Goal: Transaction & Acquisition: Obtain resource

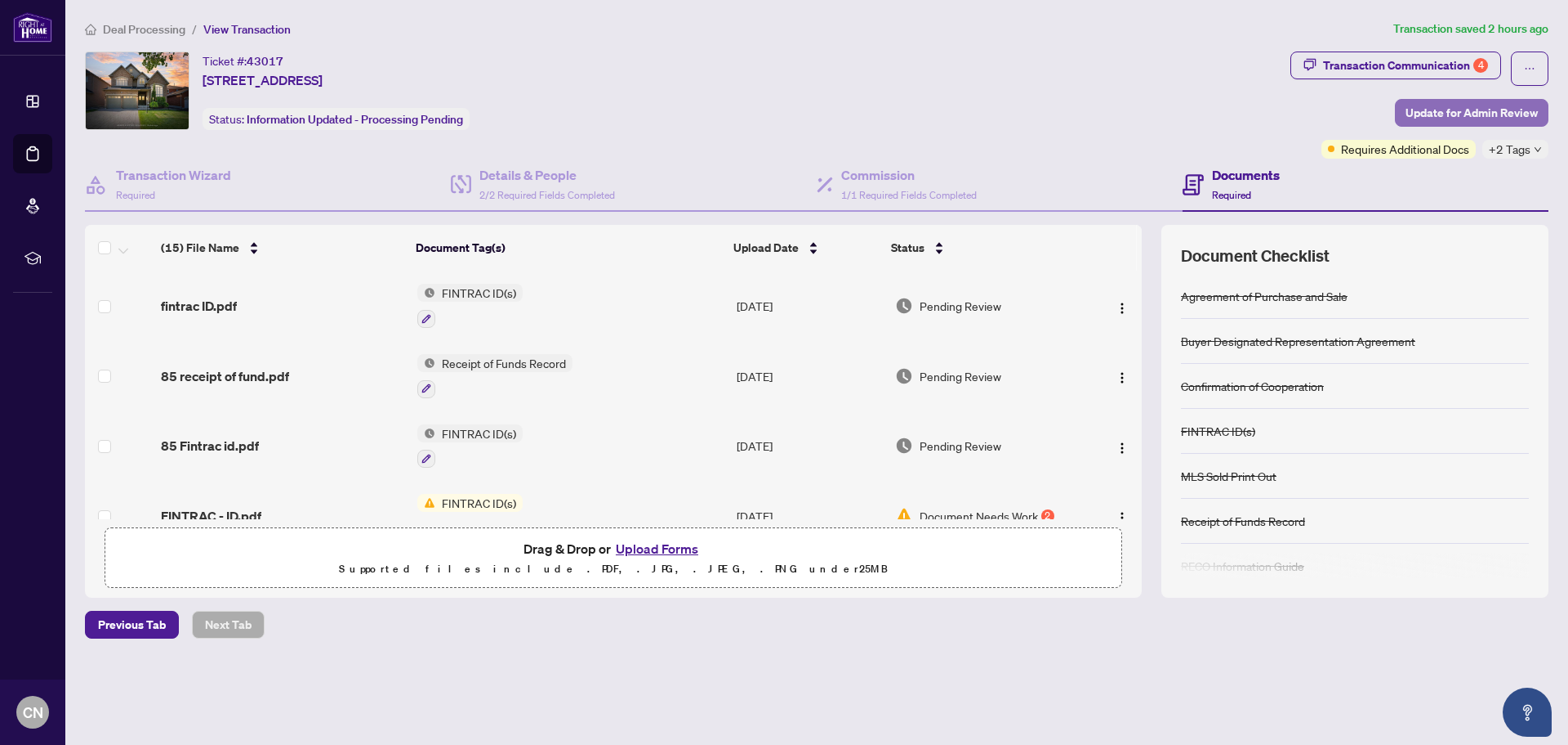
click at [1455, 108] on span "Update for Admin Review" at bounding box center [1472, 113] width 132 height 26
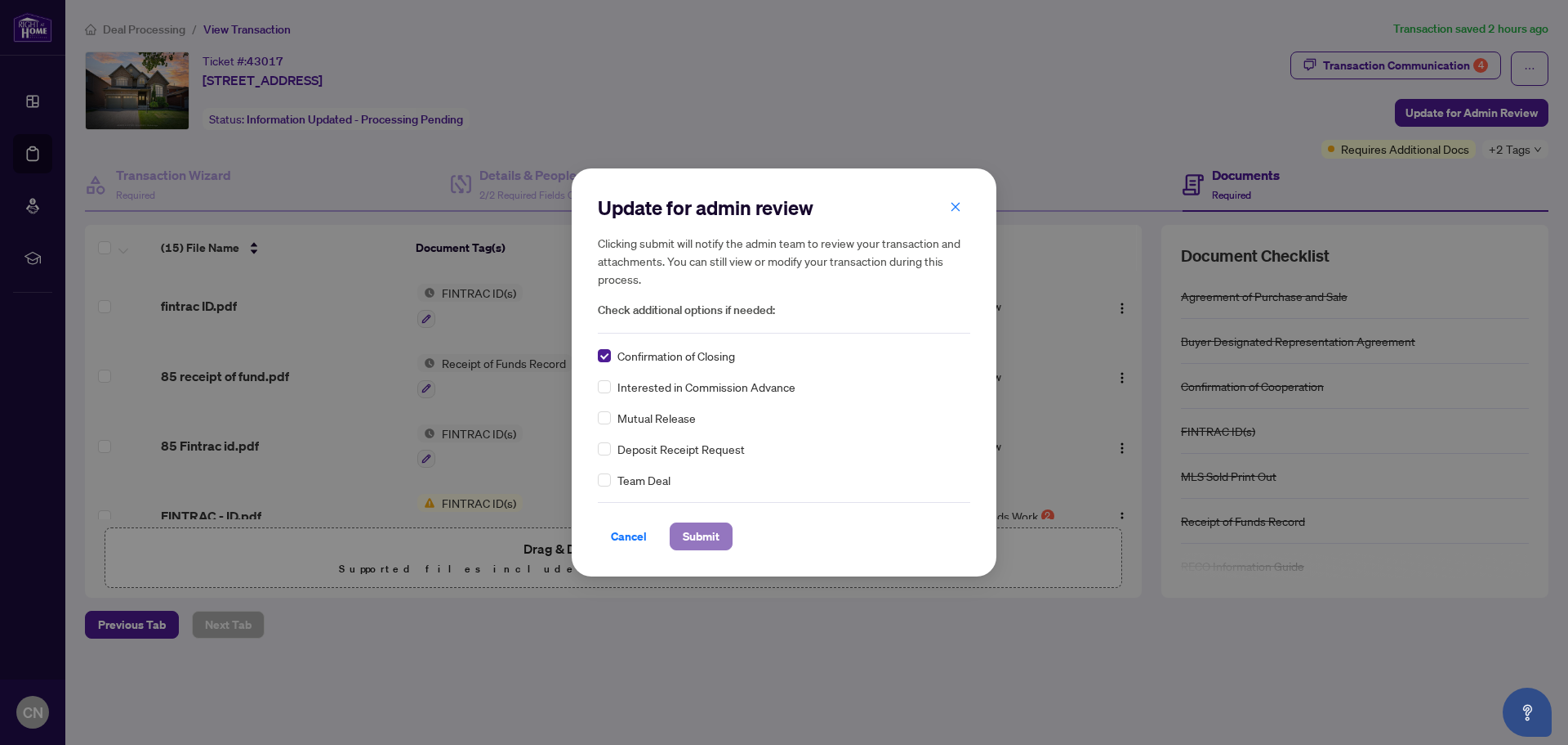
click at [714, 542] on span "Submit" at bounding box center [701, 536] width 37 height 26
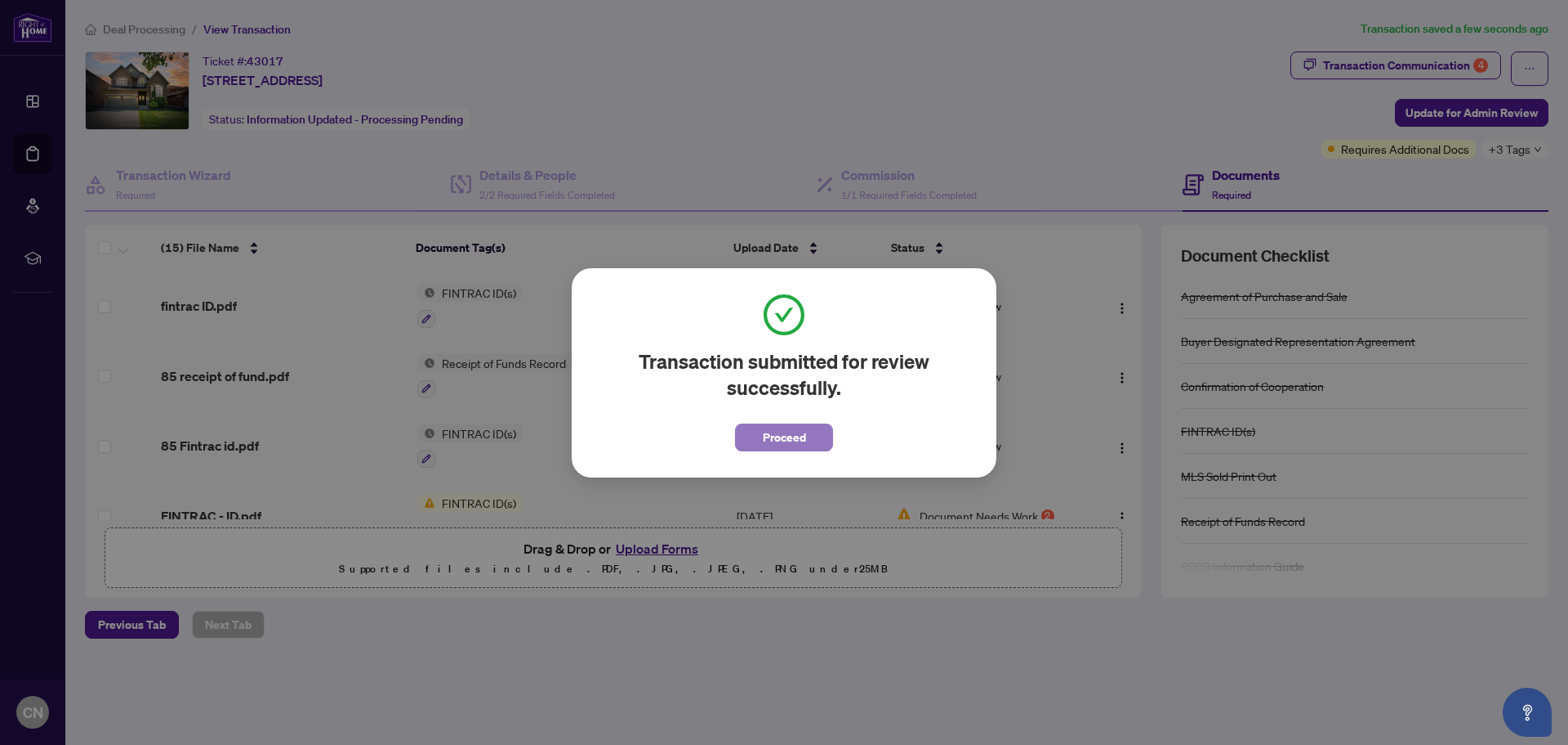
click at [767, 441] on span "Proceed" at bounding box center [784, 437] width 43 height 26
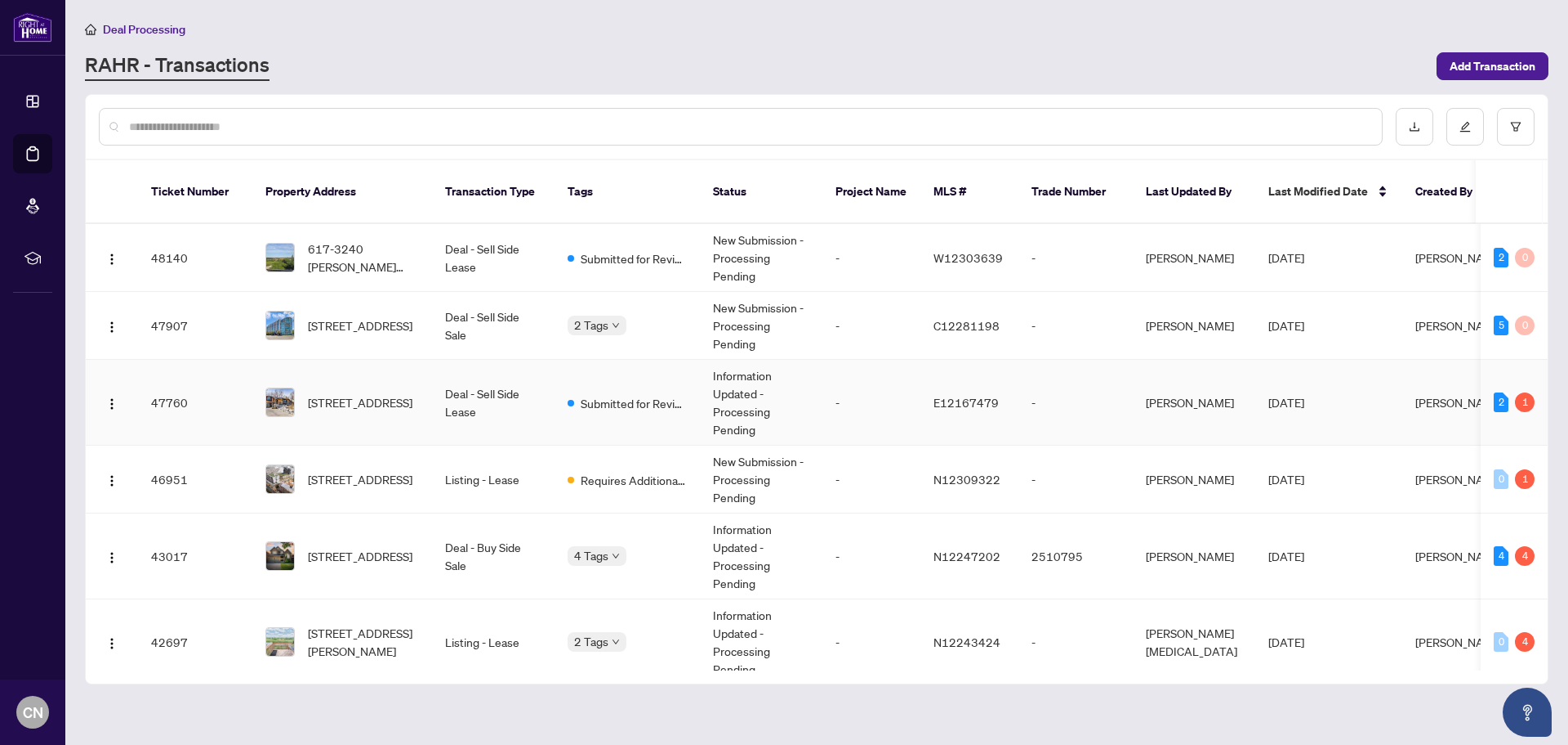
click at [476, 392] on td "Deal - Sell Side Lease" at bounding box center [493, 401] width 122 height 85
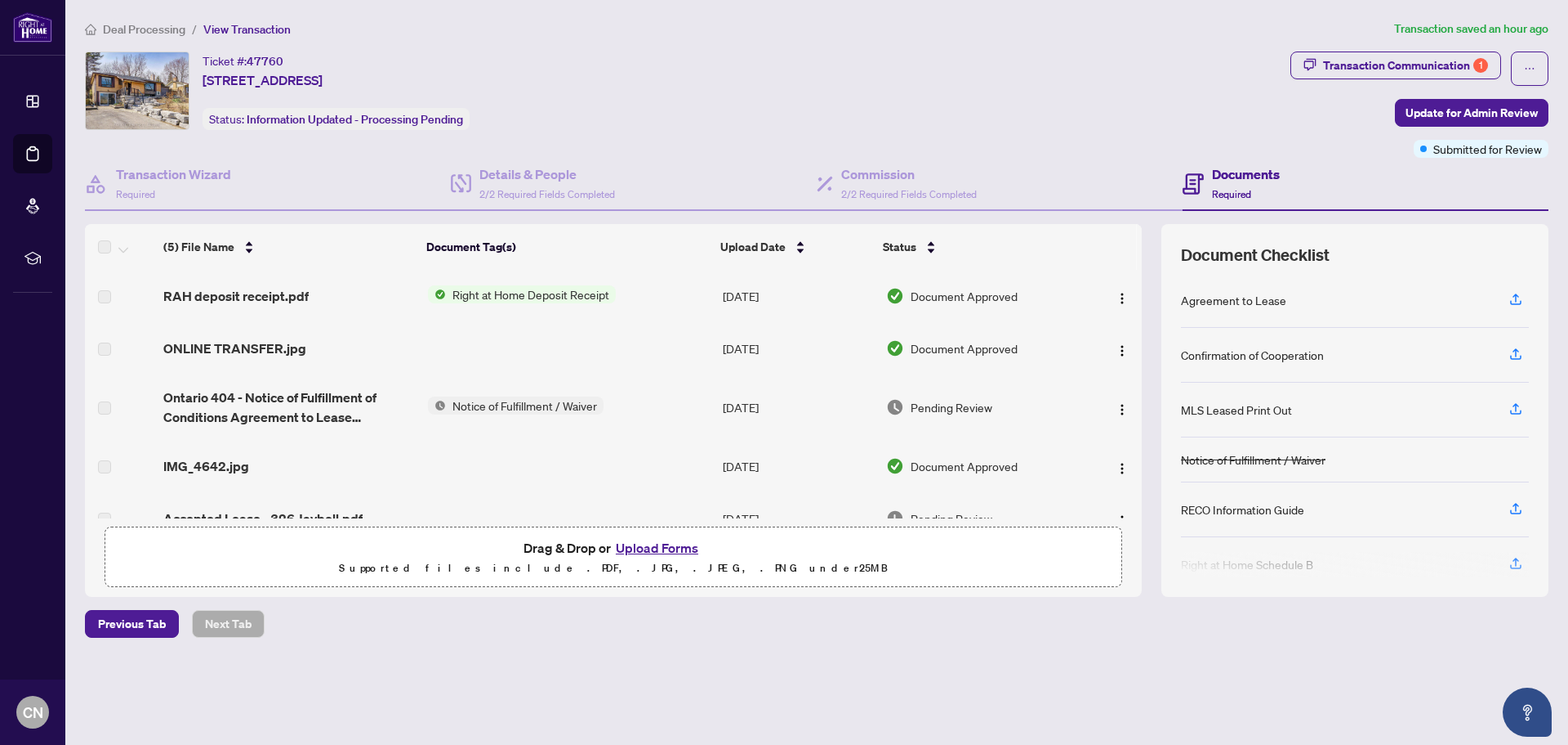
click at [539, 296] on span "Right at Home Deposit Receipt" at bounding box center [531, 295] width 170 height 18
click at [534, 348] on span "Right at Home Deposit Receipt" at bounding box center [529, 349] width 170 height 18
click at [534, 350] on span "Right at Home Deposit Receipt" at bounding box center [529, 349] width 170 height 18
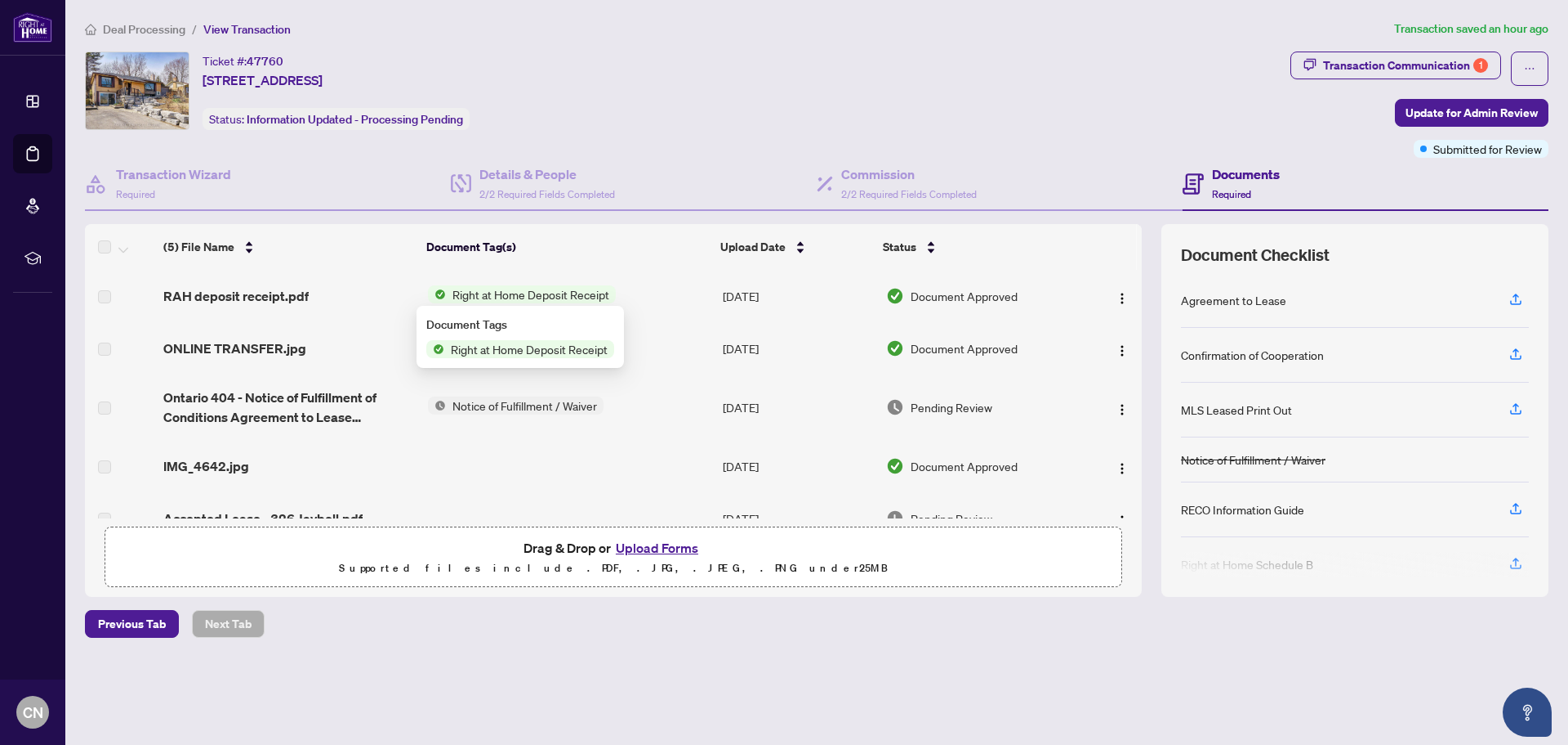
click at [515, 348] on span "Right at Home Deposit Receipt" at bounding box center [529, 349] width 170 height 18
click at [1115, 296] on img "button" at bounding box center [1122, 299] width 13 height 13
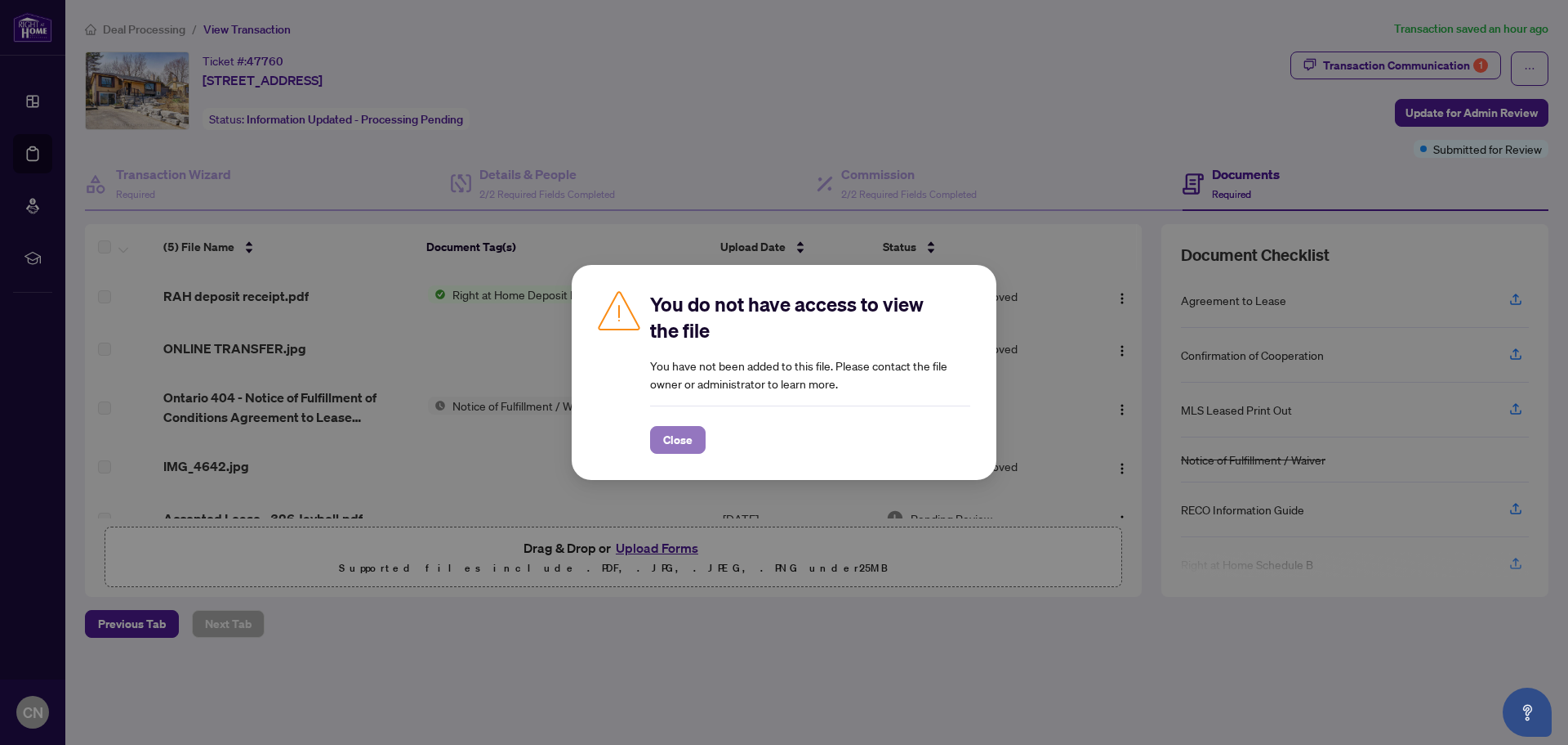
click at [692, 427] on span "Close" at bounding box center [678, 439] width 29 height 26
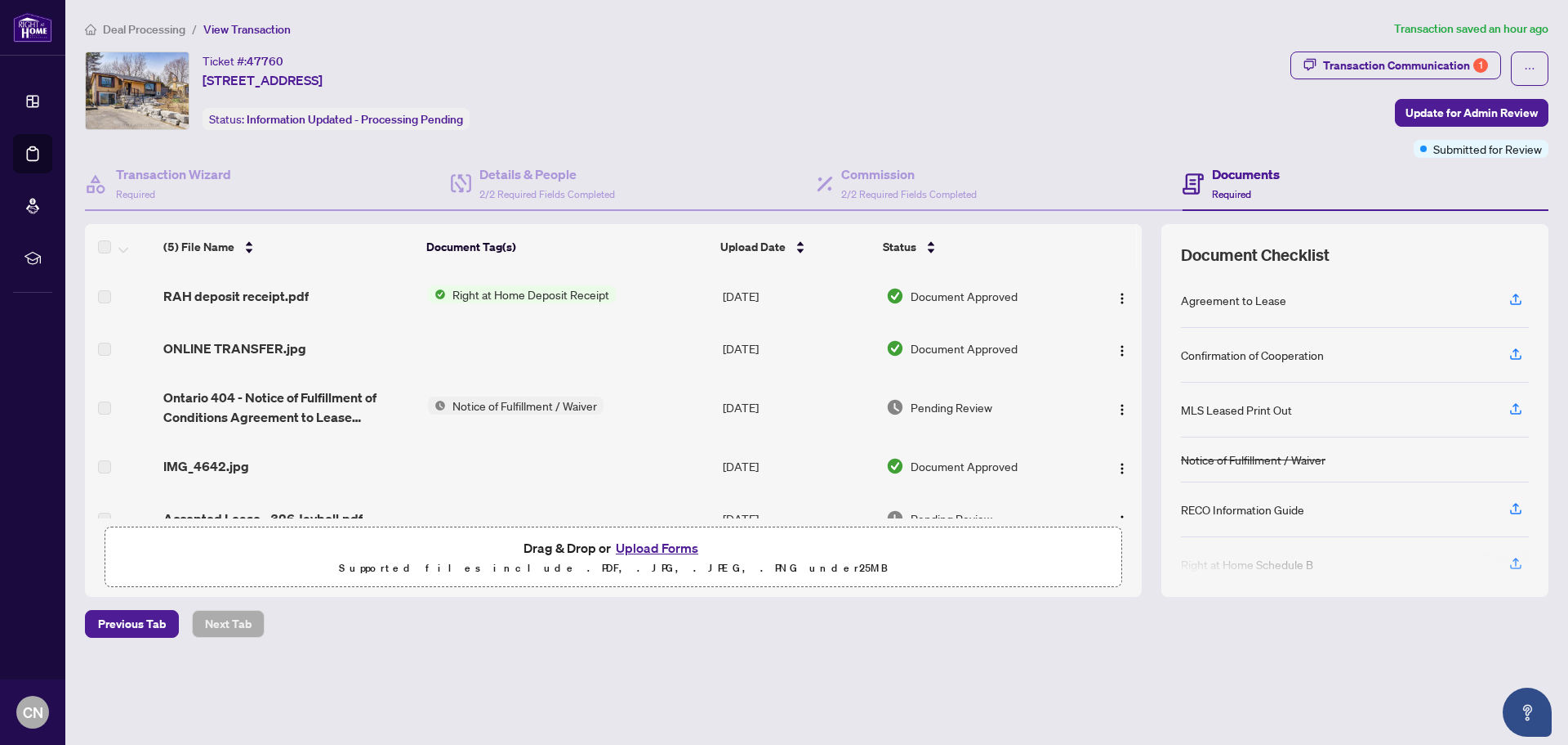
drag, startPoint x: 957, startPoint y: 298, endPoint x: 939, endPoint y: 301, distance: 18.2
click at [953, 299] on span "Document Approved" at bounding box center [964, 296] width 107 height 18
click at [296, 295] on span "RAH deposit receipt.pdf" at bounding box center [236, 295] width 145 height 19
click at [1121, 299] on img "button" at bounding box center [1122, 299] width 13 height 13
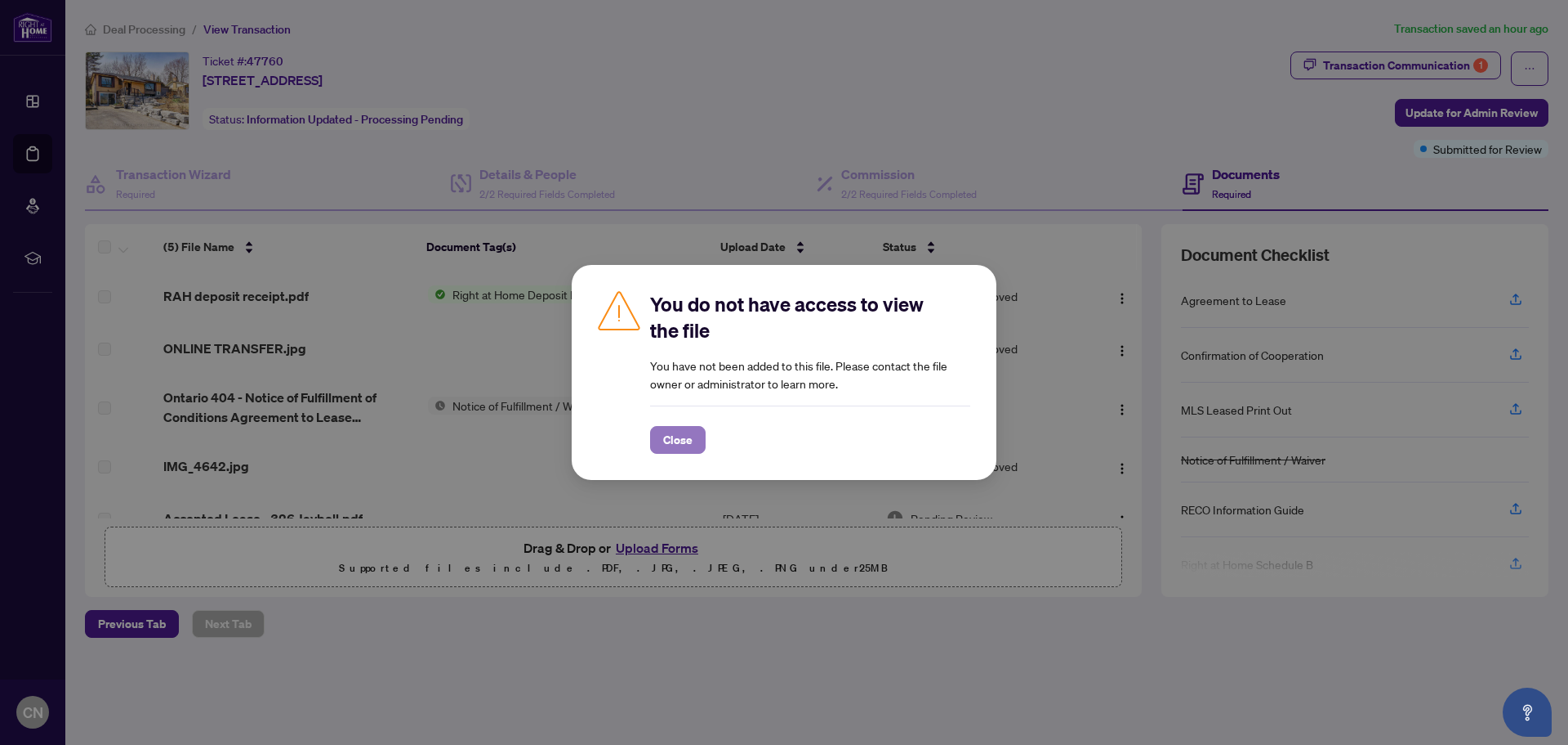
click at [681, 435] on span "Close" at bounding box center [678, 439] width 29 height 26
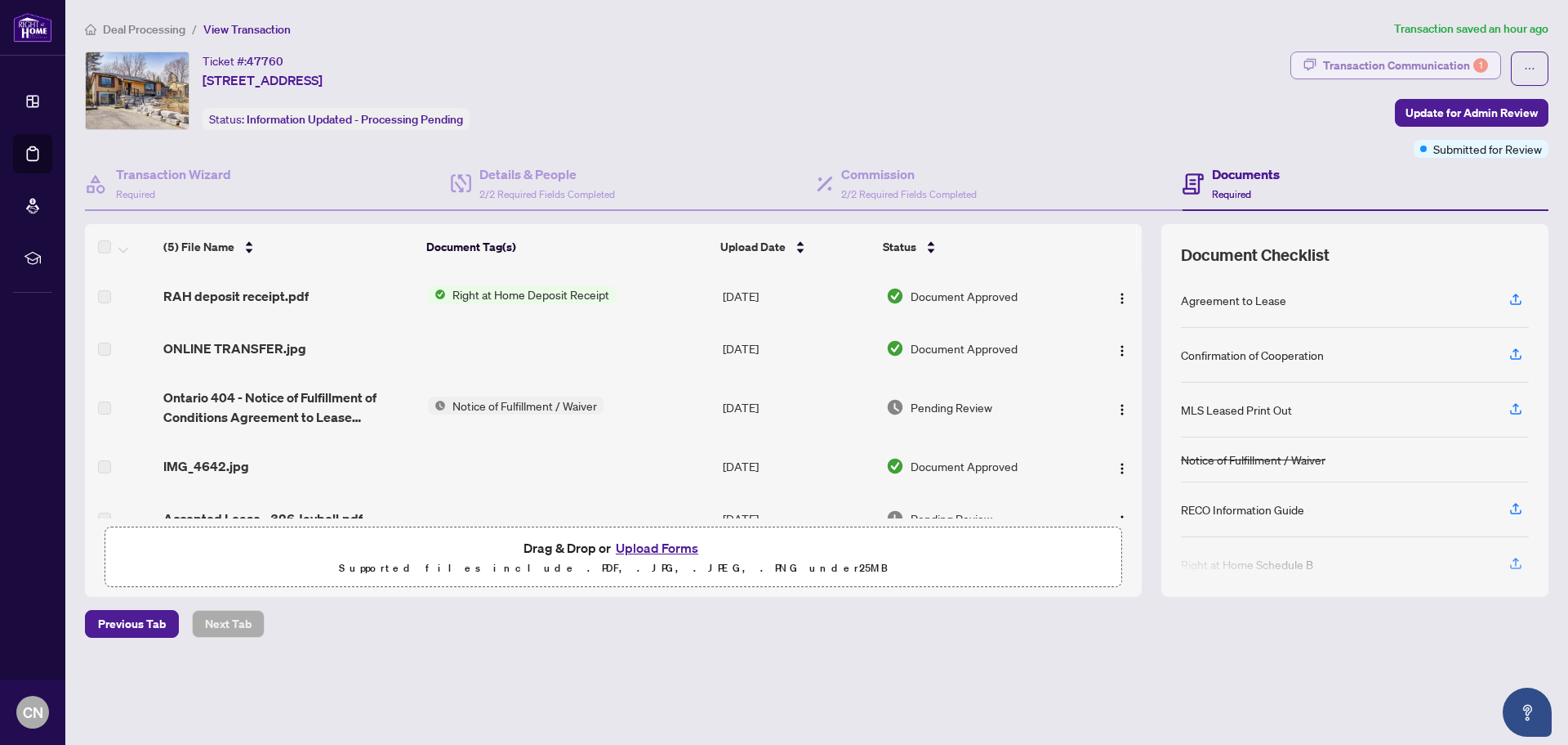
click at [1406, 68] on div "Transaction Communication 1" at bounding box center [1406, 65] width 165 height 26
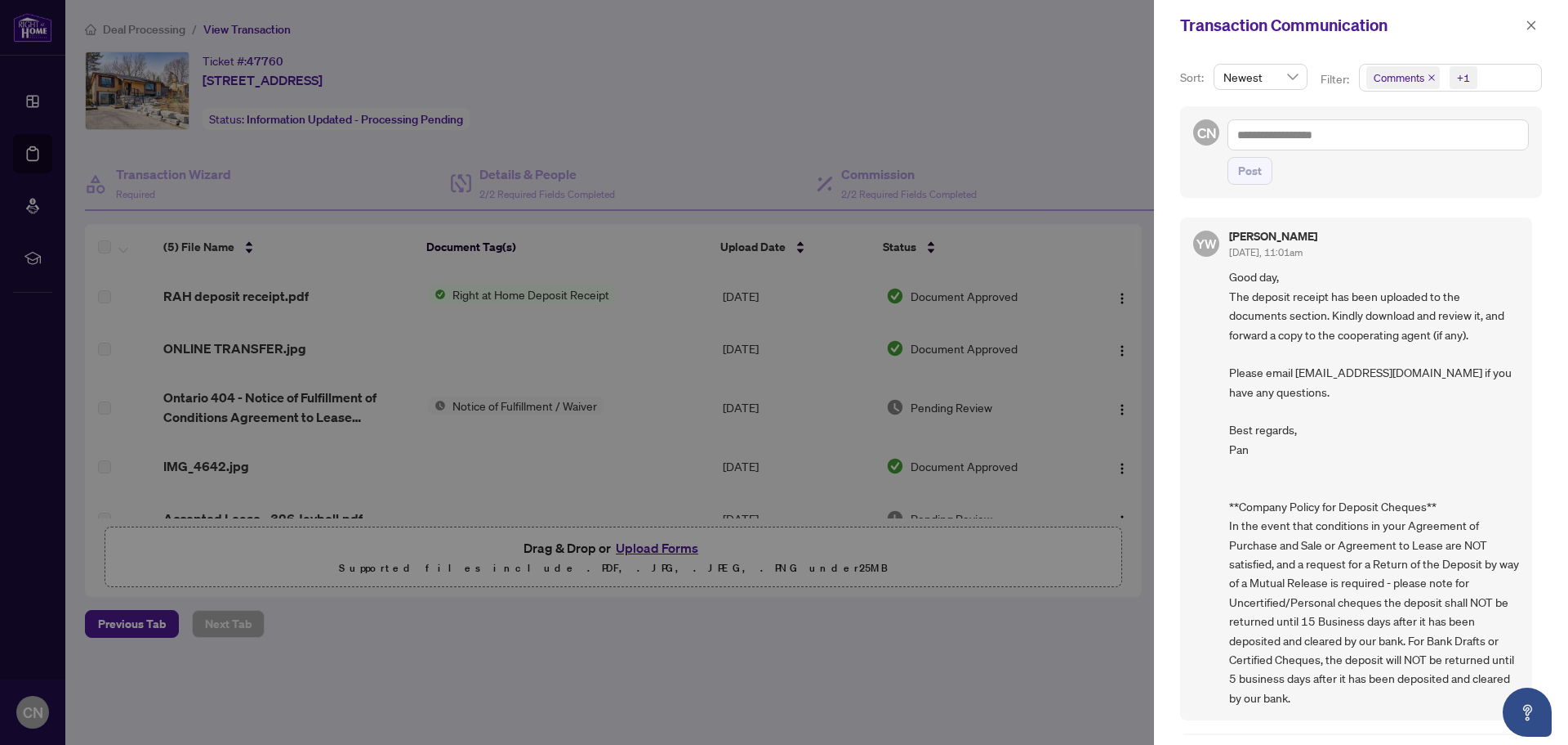
click at [586, 100] on div at bounding box center [784, 372] width 1568 height 745
drag, startPoint x: 212, startPoint y: 293, endPoint x: 198, endPoint y: 289, distance: 14.6
click at [208, 291] on div at bounding box center [784, 372] width 1568 height 745
click at [113, 297] on div at bounding box center [784, 372] width 1568 height 745
click at [104, 297] on div at bounding box center [784, 372] width 1568 height 745
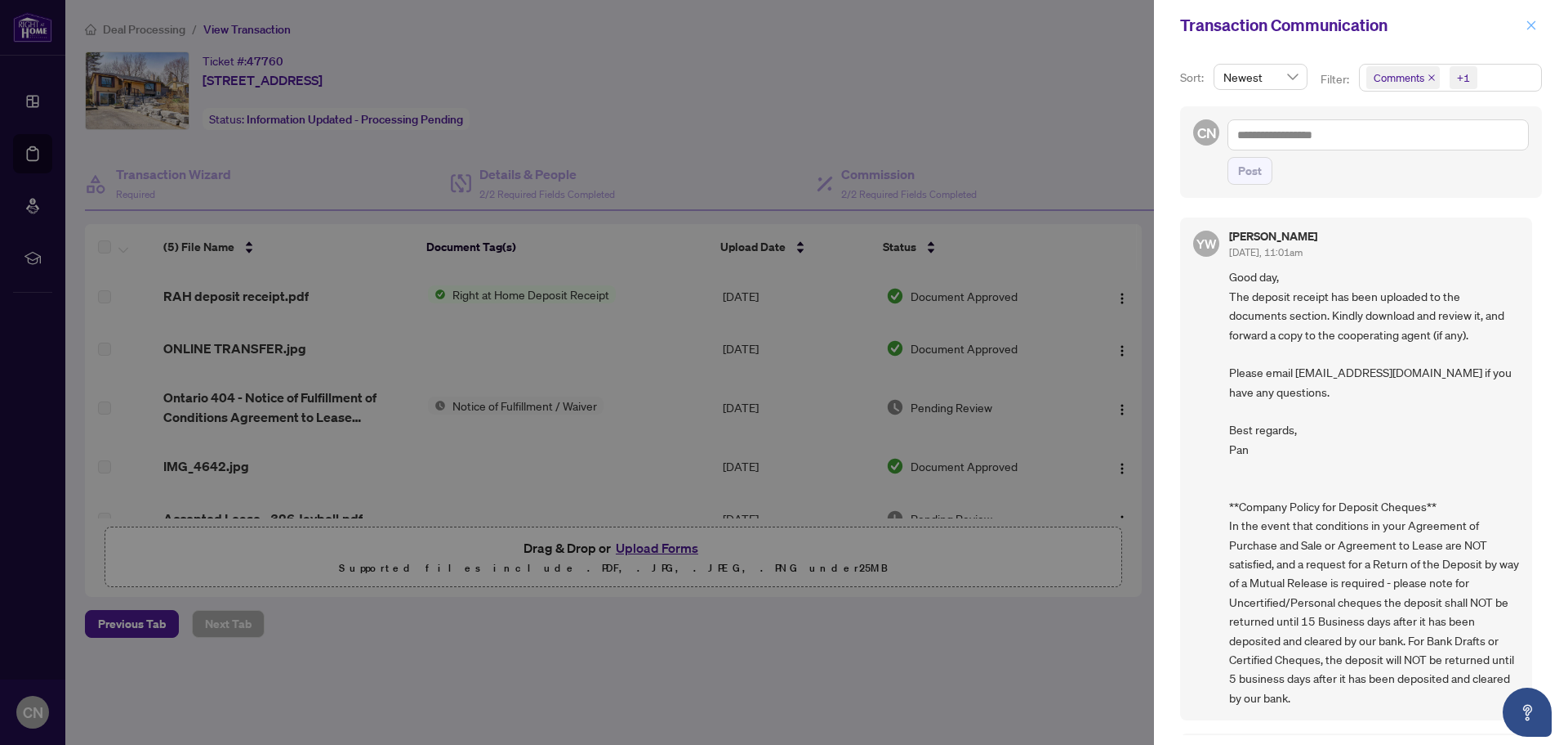
click at [1533, 26] on icon "close" at bounding box center [1531, 25] width 11 height 11
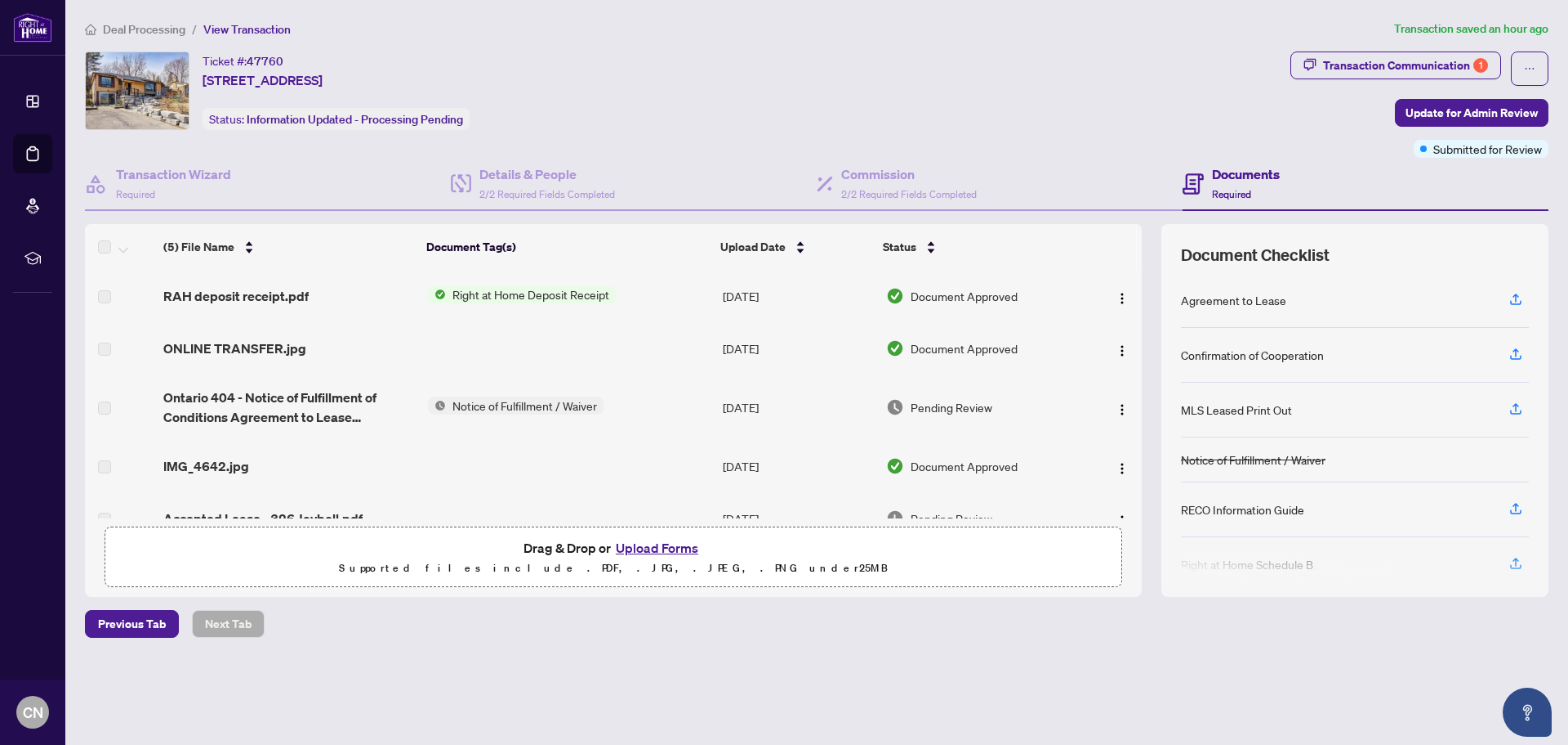
scroll to position [32, 0]
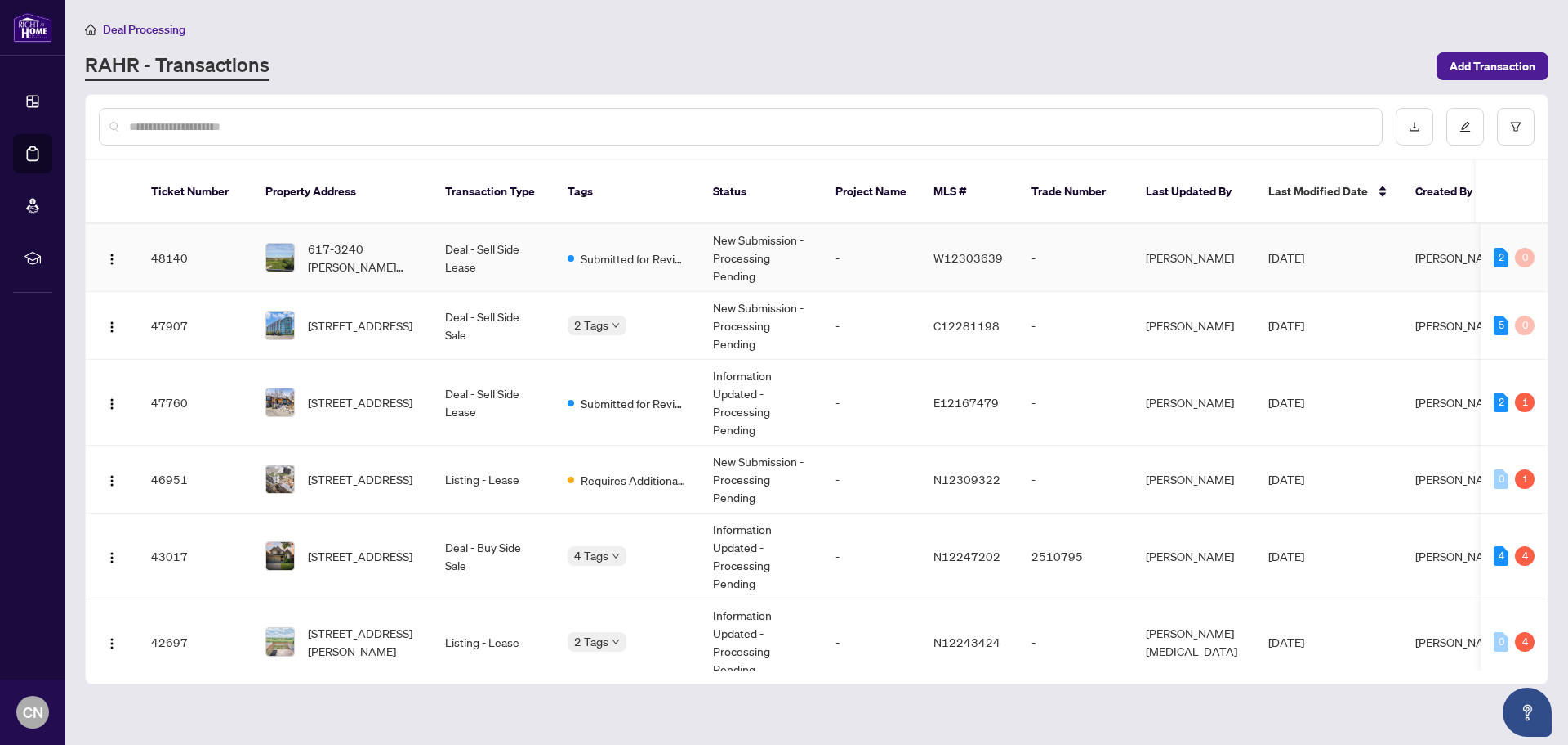
click at [485, 232] on td "Deal - Sell Side Lease" at bounding box center [493, 258] width 122 height 68
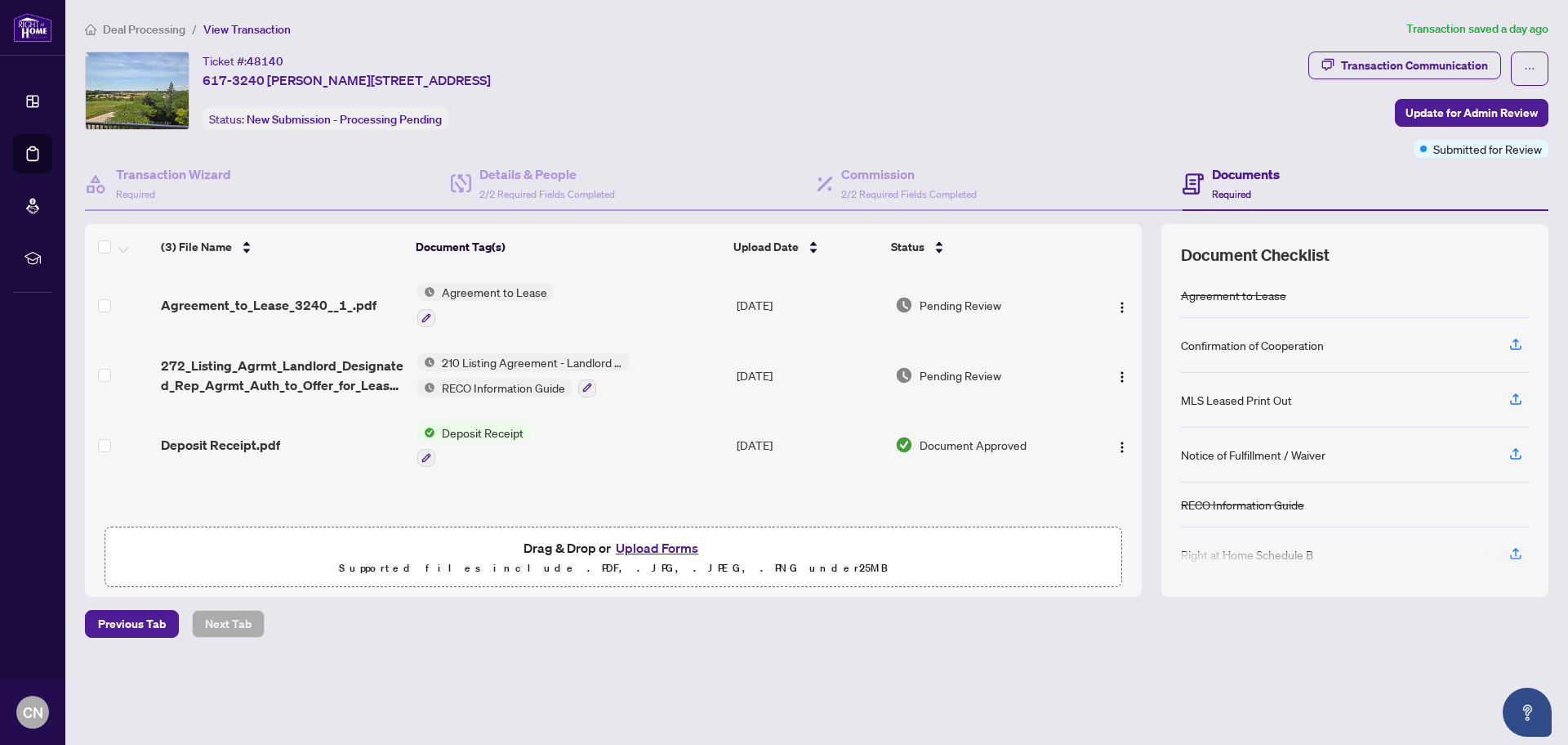
click at [495, 436] on span "Deposit Receipt" at bounding box center [482, 433] width 95 height 18
click at [450, 512] on span "Deposit Receipt" at bounding box center [446, 512] width 95 height 18
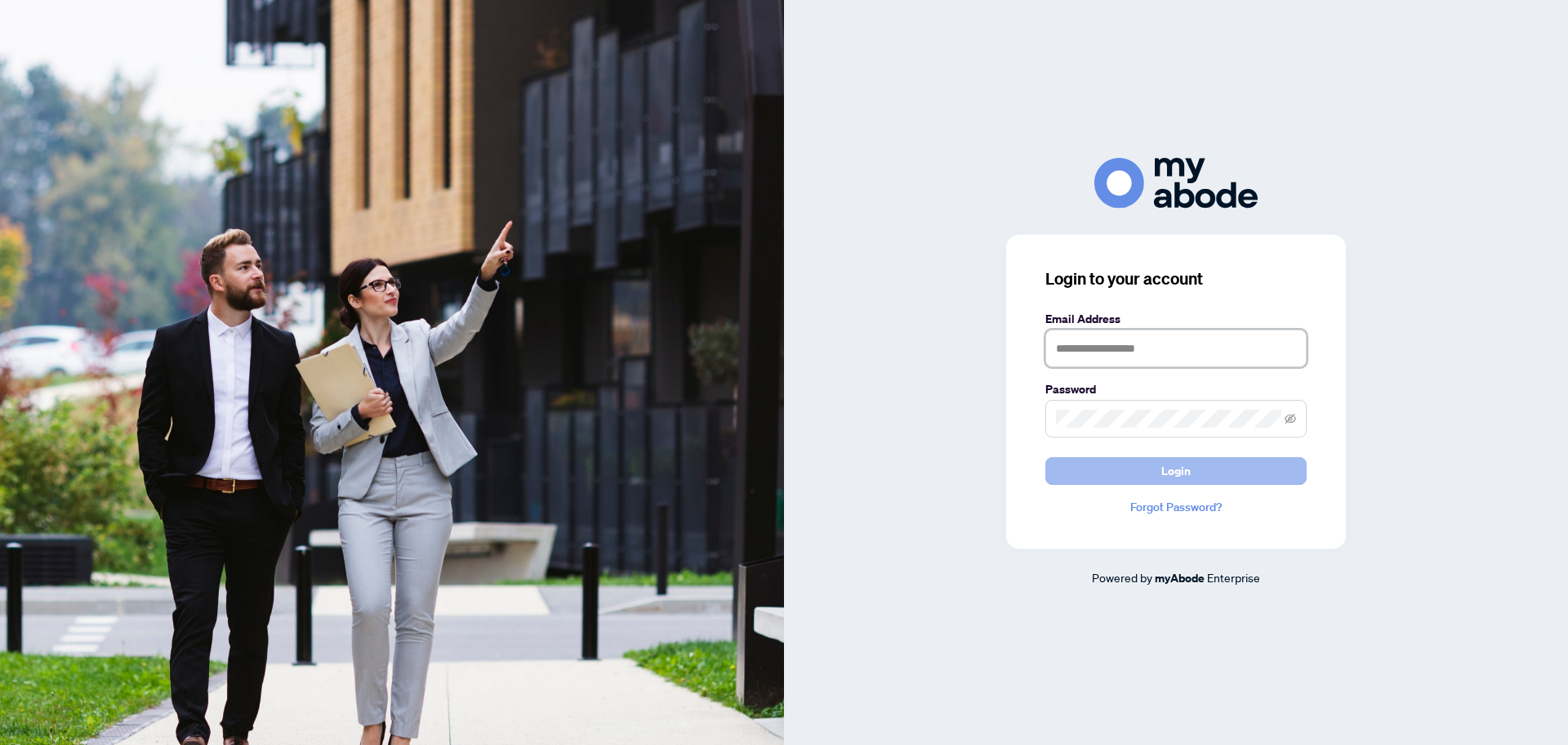
type input "**********"
click at [1159, 470] on button "Login" at bounding box center [1176, 470] width 262 height 28
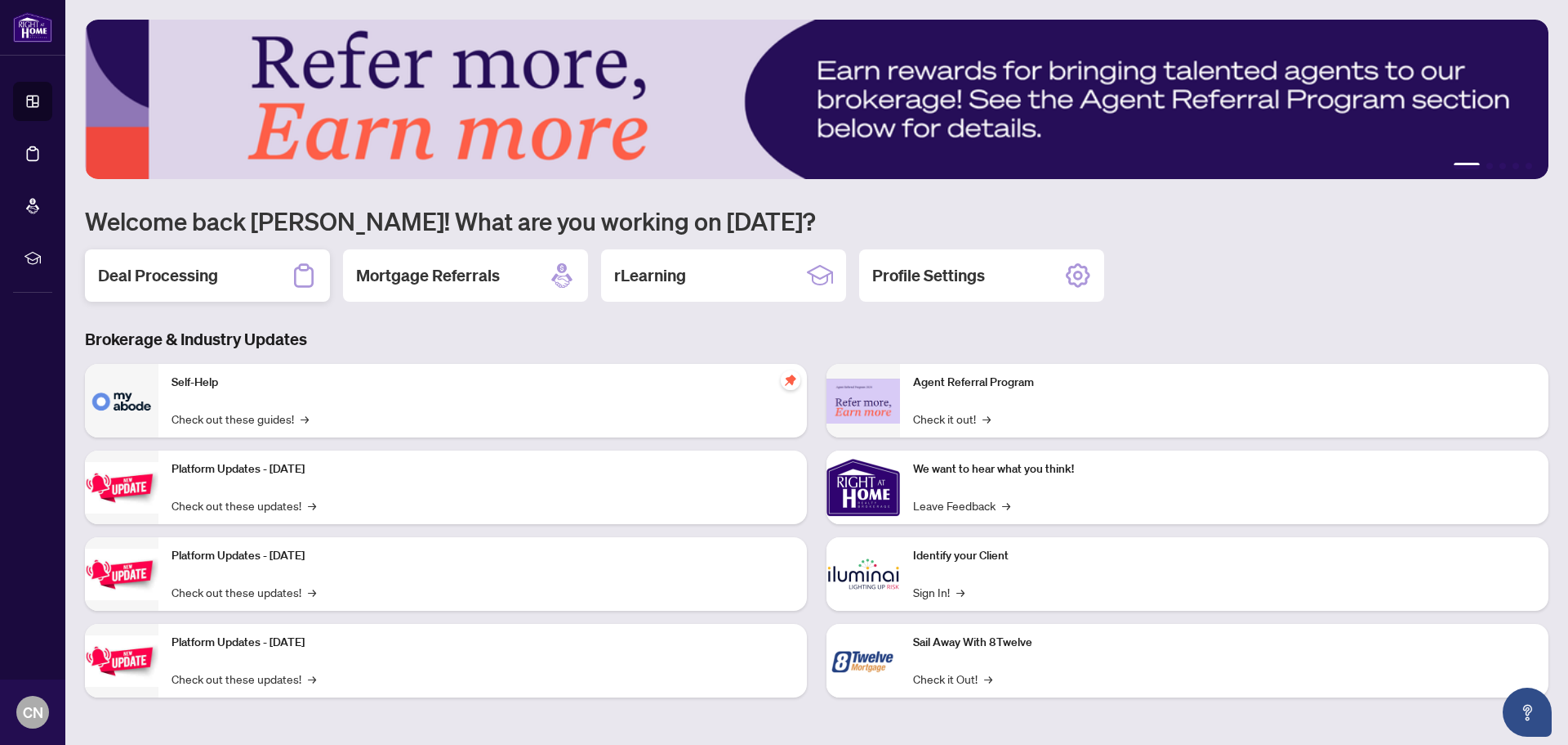
click at [143, 273] on h2 "Deal Processing" at bounding box center [158, 275] width 120 height 23
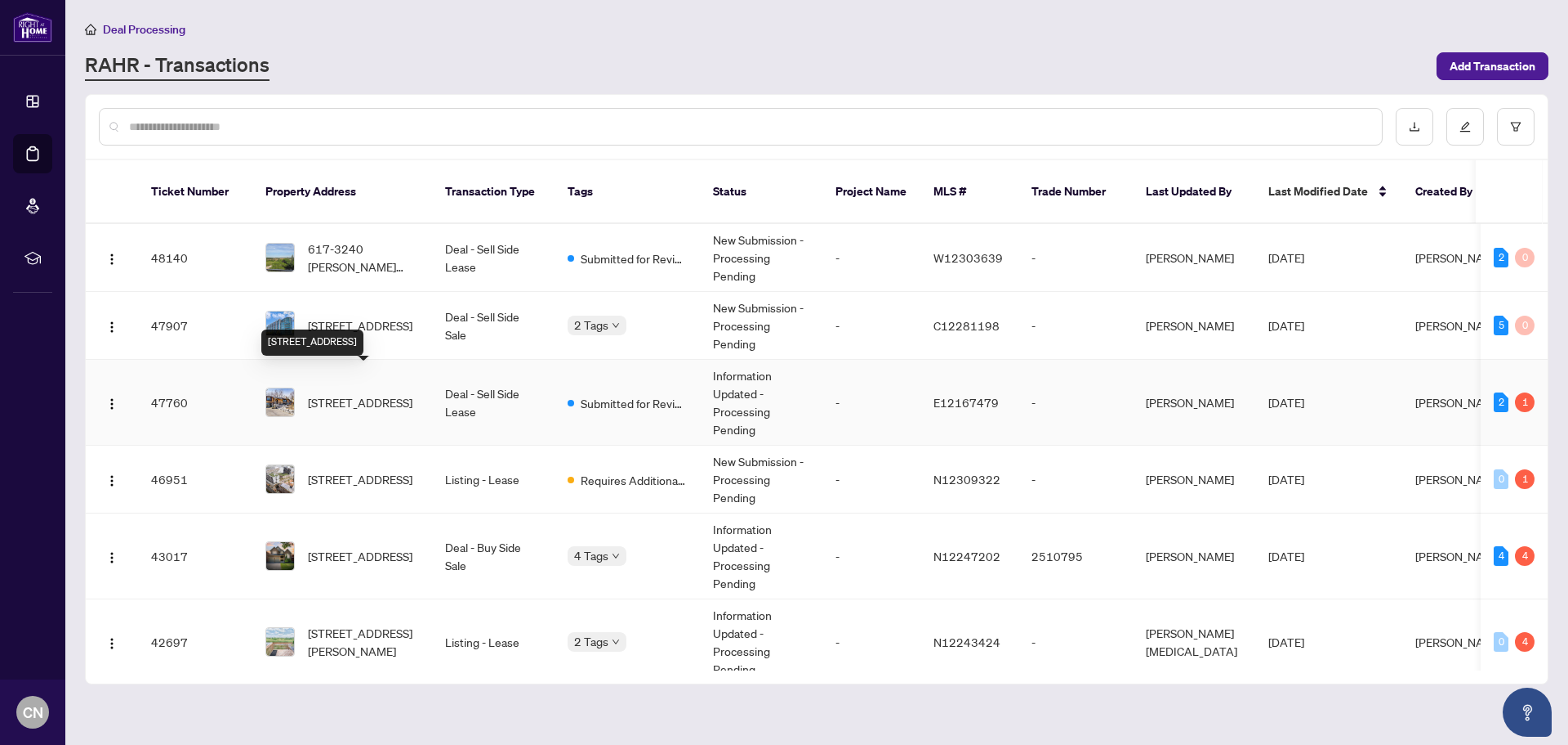
click at [356, 393] on span "[STREET_ADDRESS]" at bounding box center [360, 402] width 105 height 18
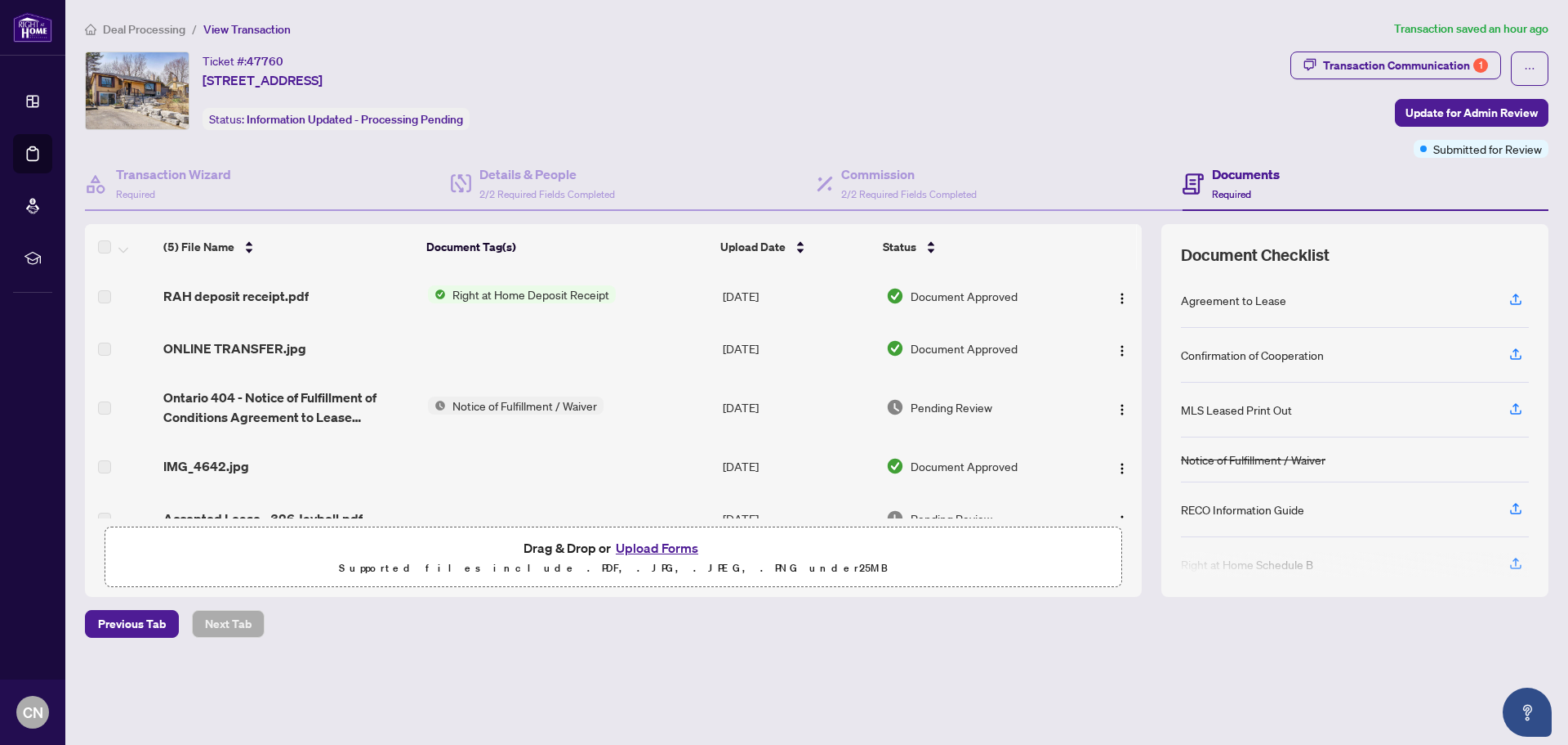
click at [529, 297] on span "Right at Home Deposit Receipt" at bounding box center [531, 295] width 170 height 18
click at [502, 349] on span "Right at Home Deposit Receipt" at bounding box center [529, 349] width 170 height 18
click at [534, 349] on span "Right at Home Deposit Receipt" at bounding box center [529, 349] width 170 height 18
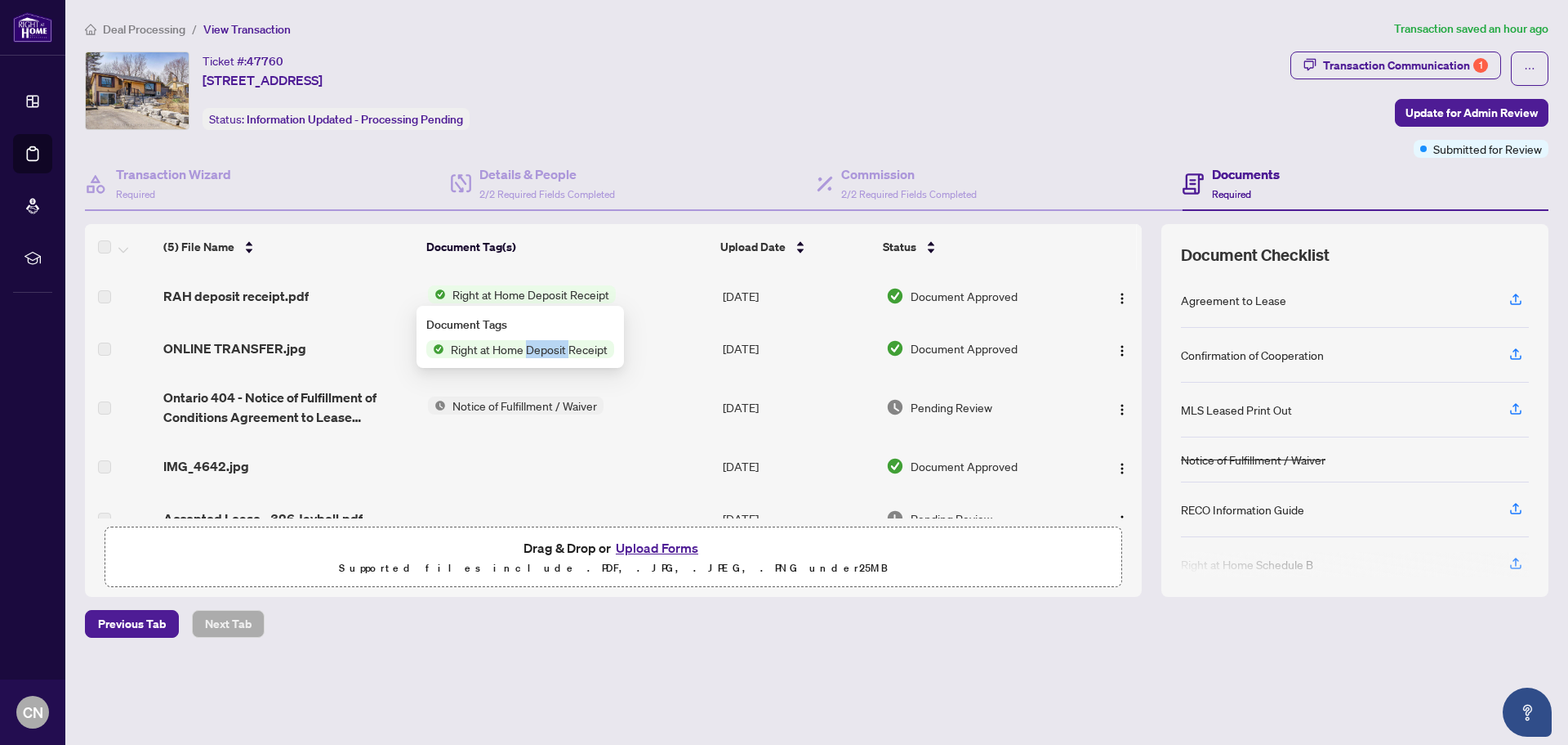
click at [534, 349] on span "Right at Home Deposit Receipt" at bounding box center [529, 349] width 170 height 18
click at [477, 287] on span "Right at Home Deposit Receipt" at bounding box center [531, 295] width 170 height 18
click at [474, 348] on span "Right at Home Deposit Receipt" at bounding box center [529, 349] width 170 height 18
click at [481, 294] on span "Right at Home Deposit Receipt" at bounding box center [531, 295] width 170 height 18
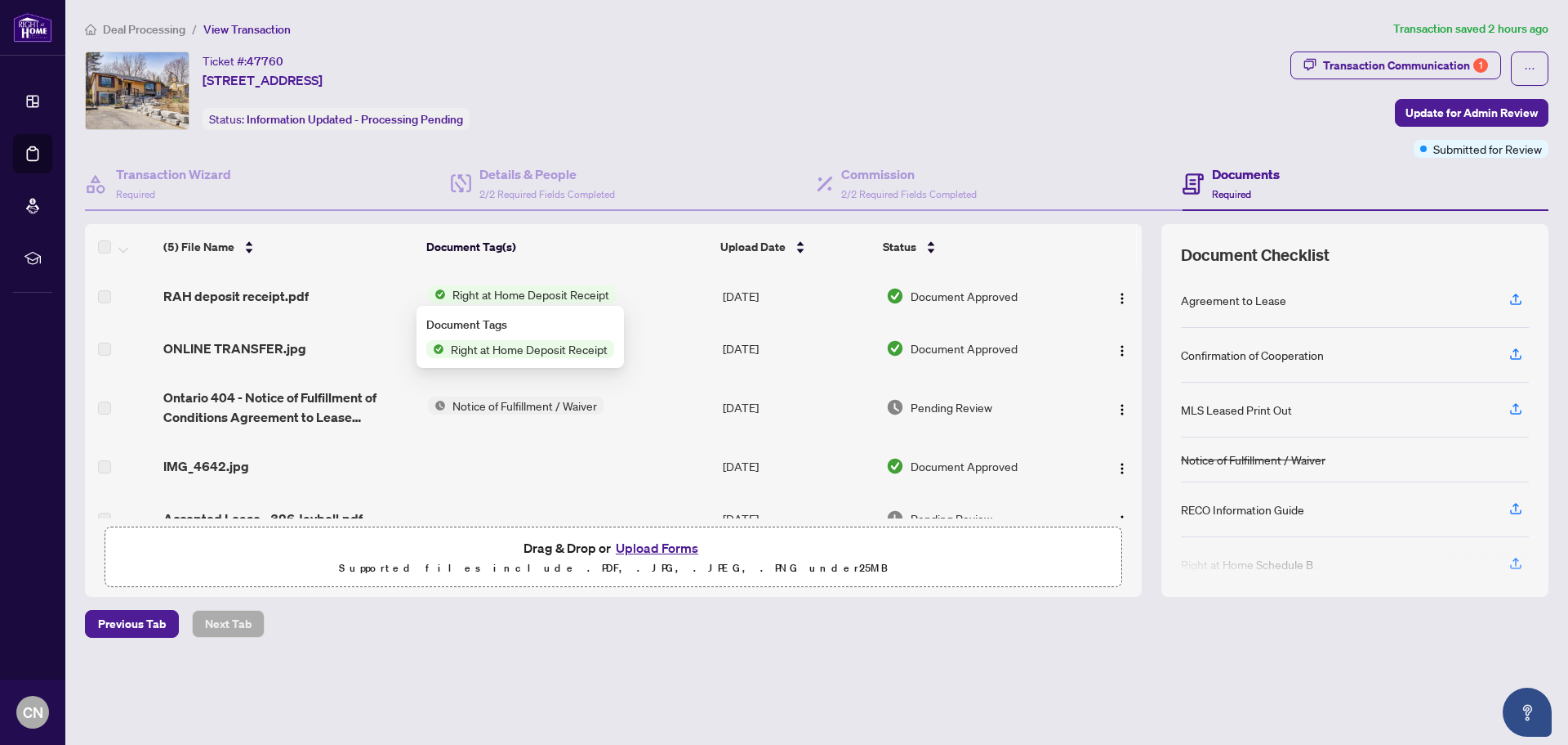
click at [482, 344] on span "Right at Home Deposit Receipt" at bounding box center [529, 349] width 170 height 18
click at [522, 352] on span "Right at Home Deposit Receipt" at bounding box center [529, 349] width 170 height 18
click at [1115, 299] on img "button" at bounding box center [1122, 299] width 13 height 13
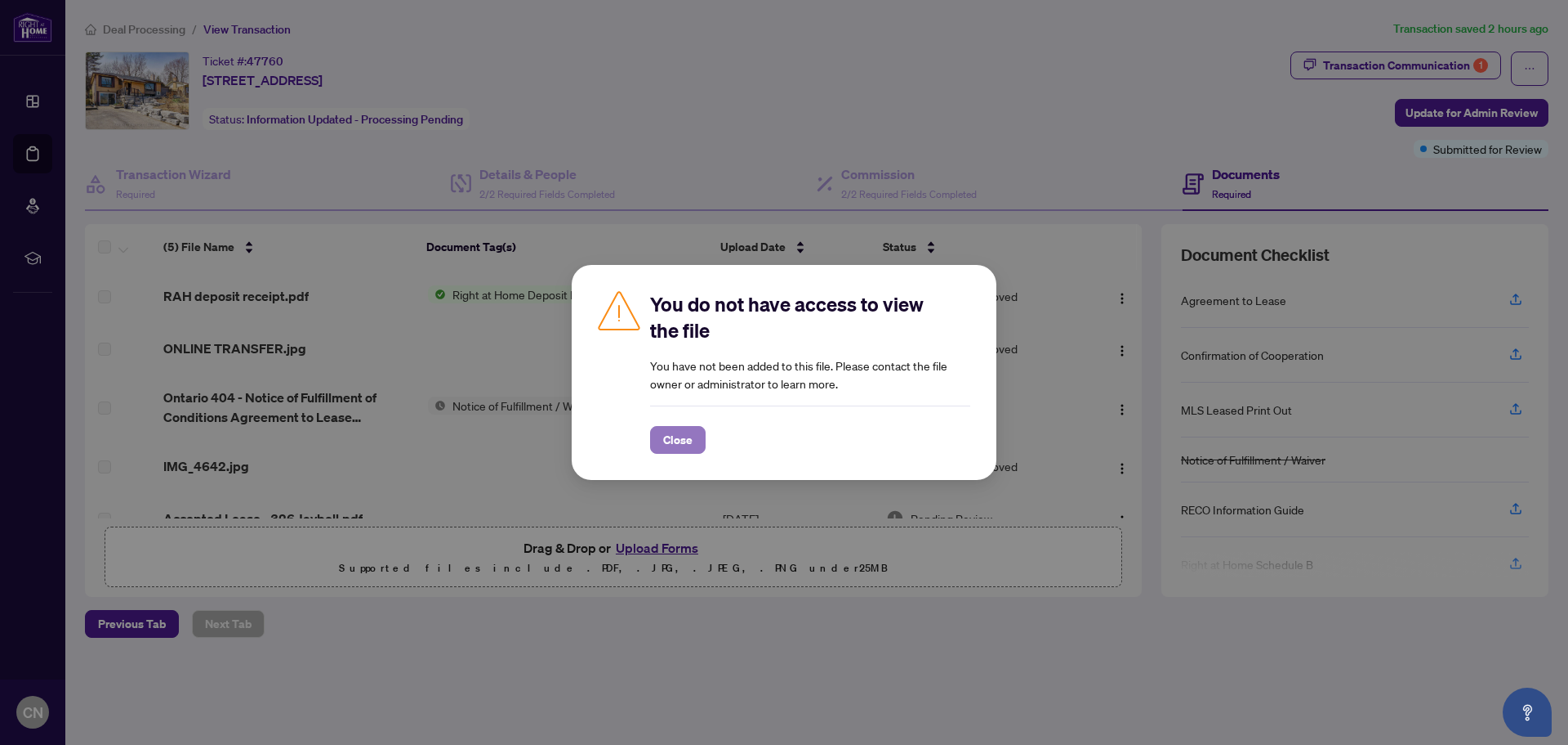
click at [681, 436] on span "Close" at bounding box center [678, 439] width 29 height 26
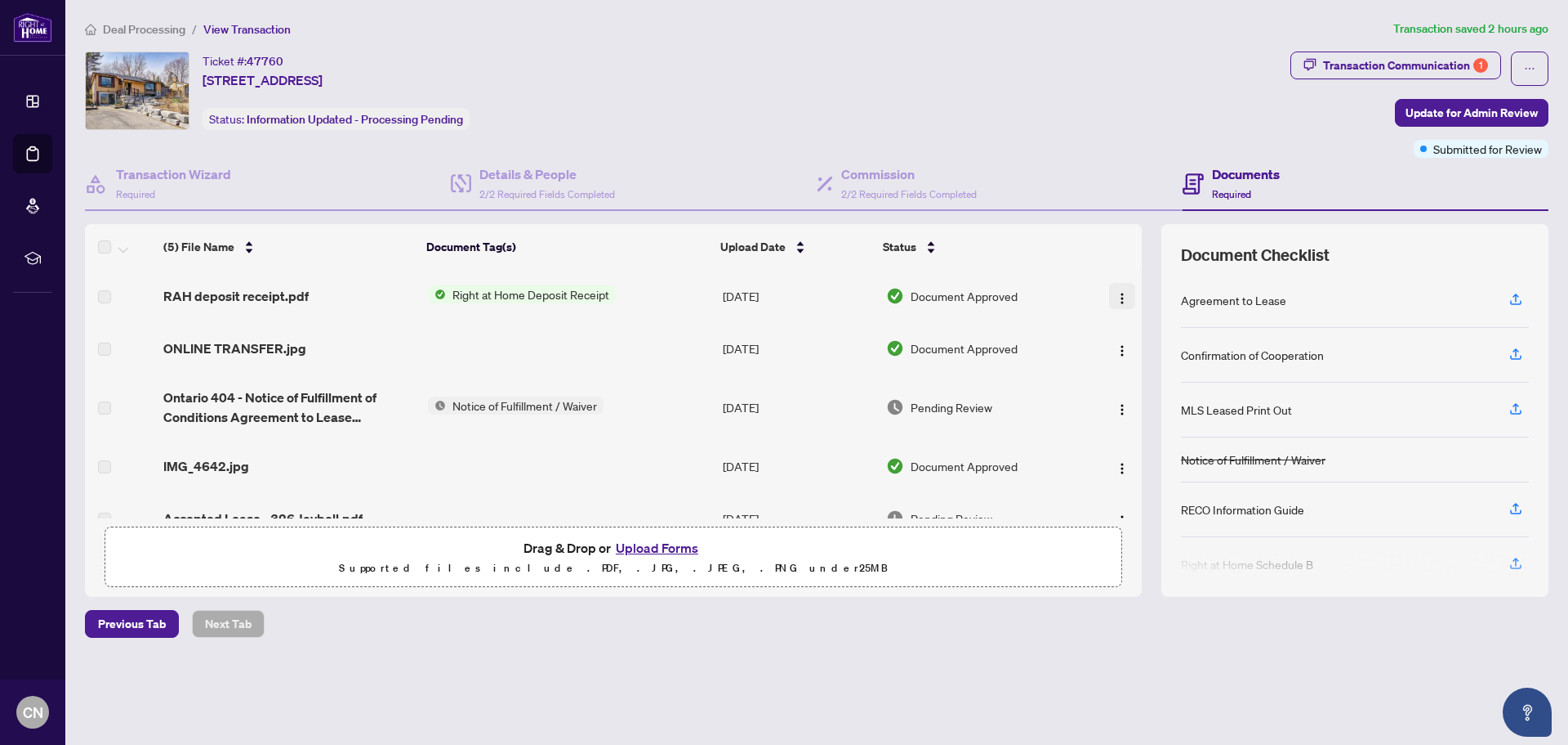
click at [1121, 292] on img "button" at bounding box center [1122, 299] width 13 height 13
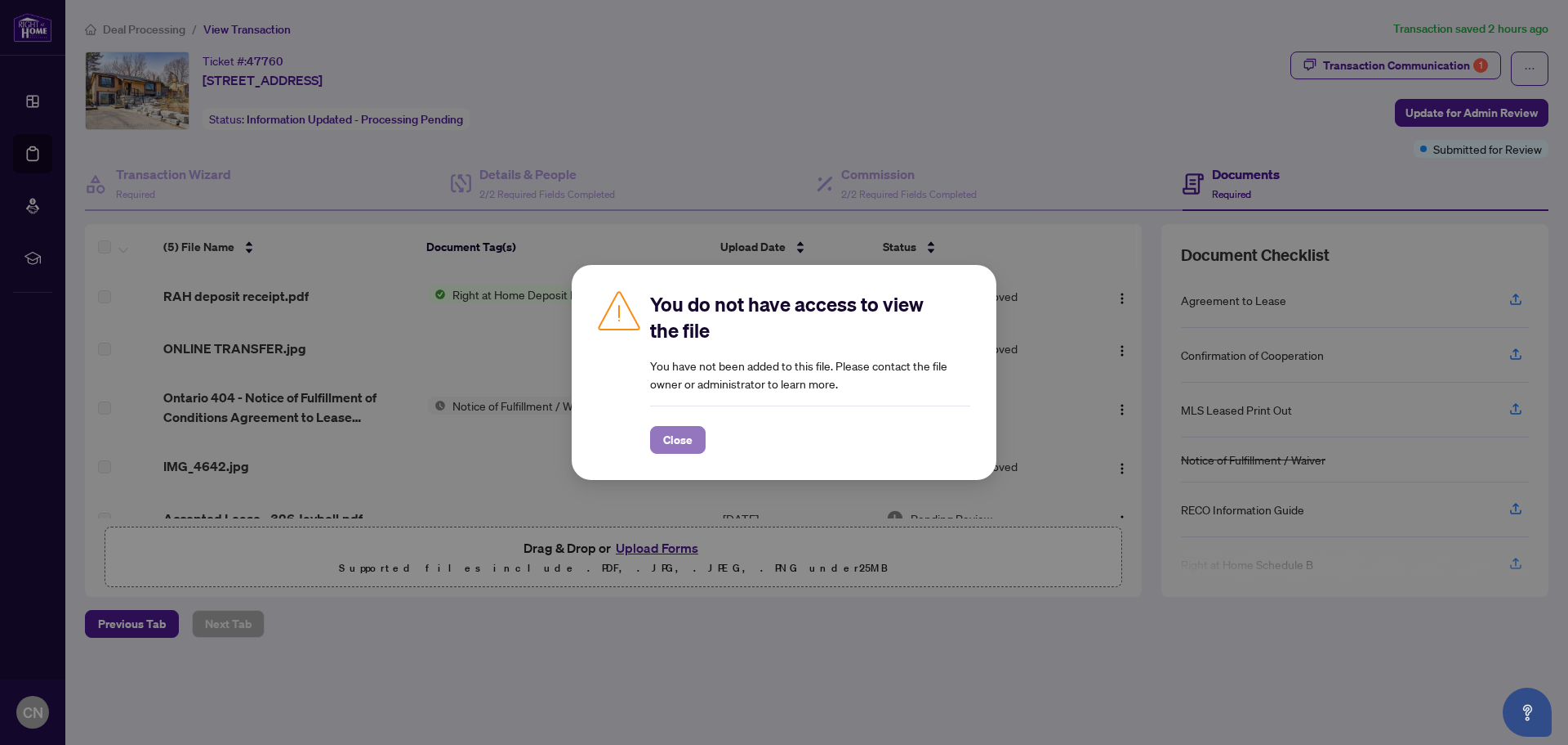
click at [689, 438] on span "Close" at bounding box center [678, 439] width 29 height 26
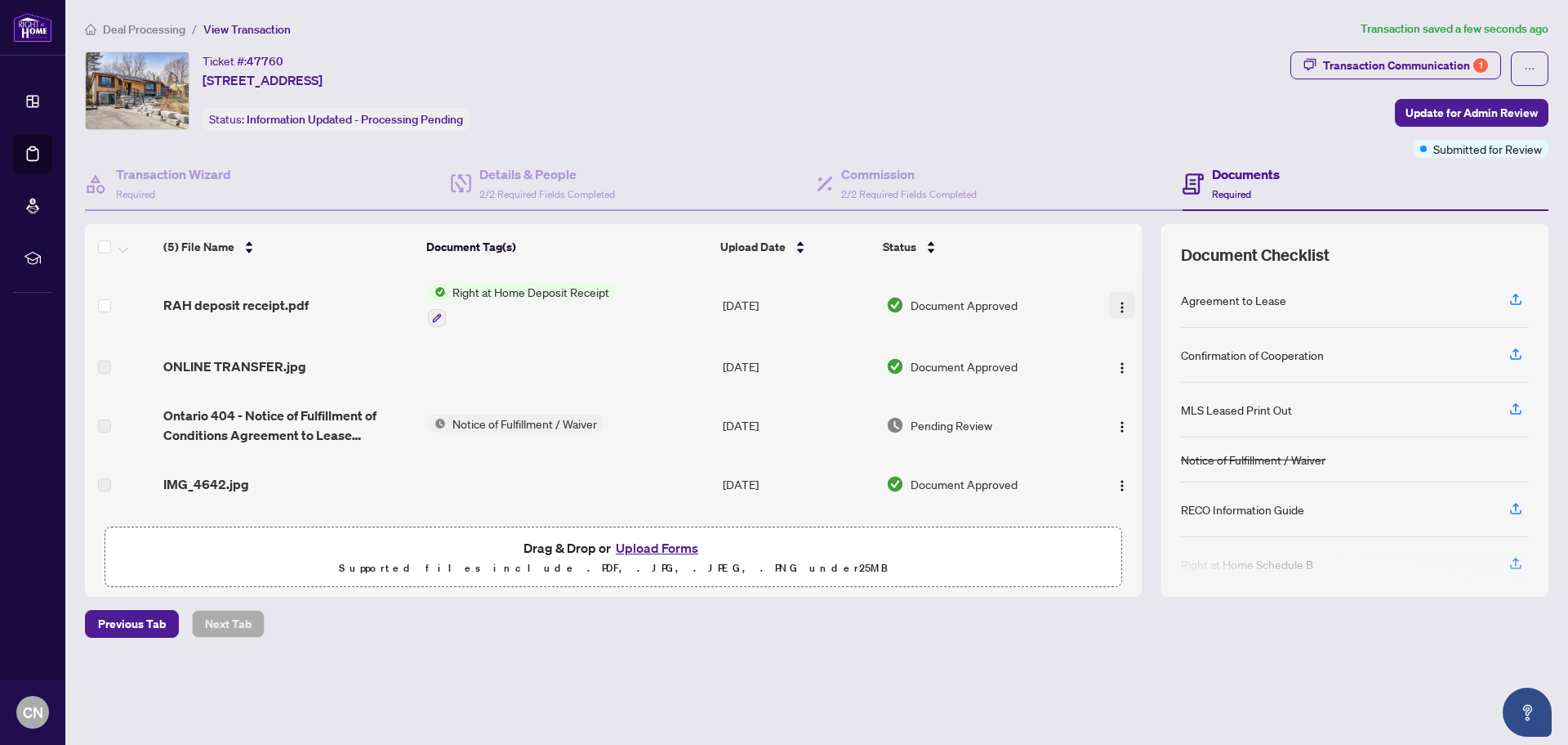
click at [1119, 306] on img "button" at bounding box center [1122, 307] width 13 height 13
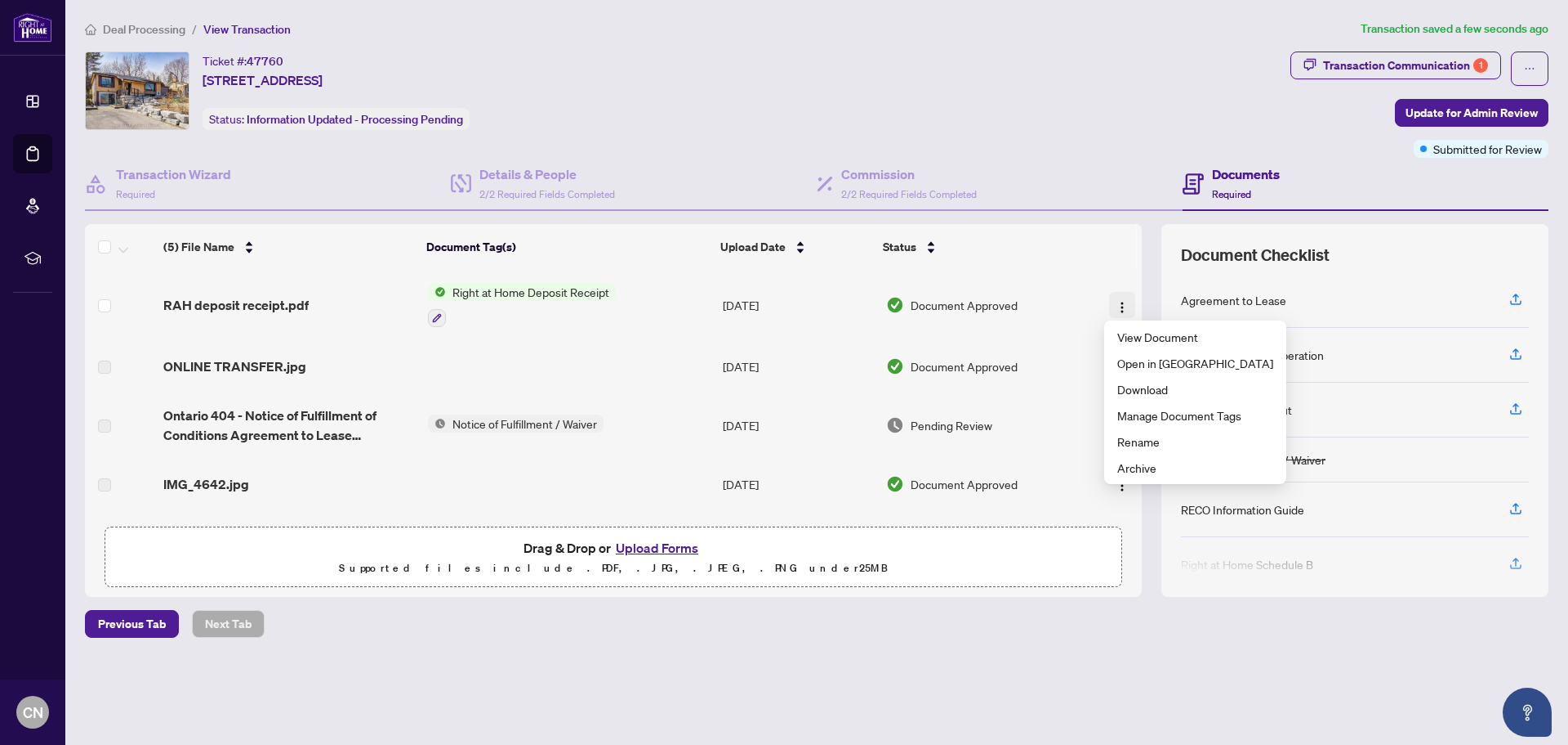
click at [1115, 297] on span "button" at bounding box center [1122, 305] width 13 height 18
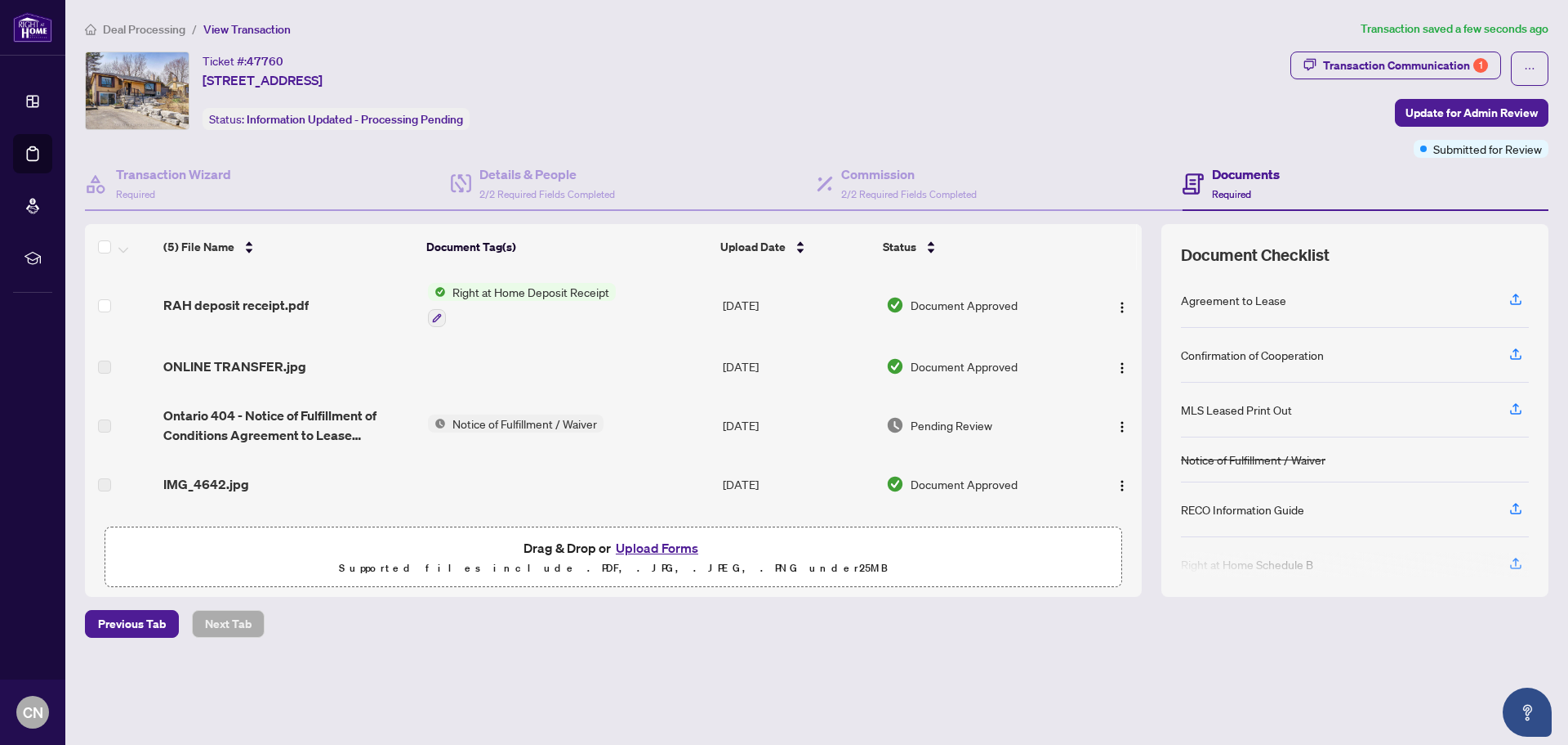
click at [477, 292] on span "Right at Home Deposit Receipt" at bounding box center [531, 292] width 170 height 18
click at [489, 370] on span "Right at Home Deposit Receipt" at bounding box center [529, 373] width 170 height 18
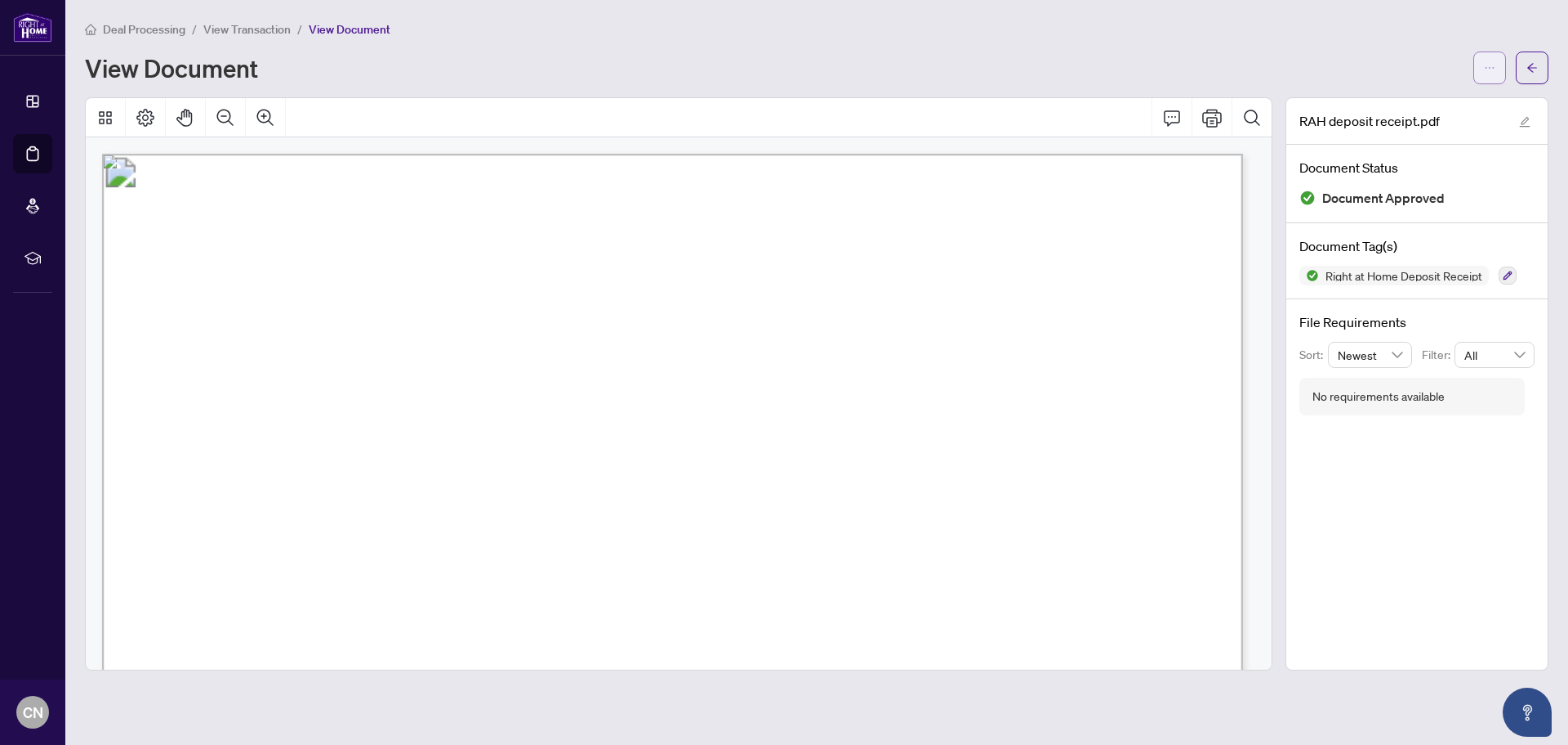
click at [1486, 71] on icon "ellipsis" at bounding box center [1490, 68] width 11 height 11
click at [1404, 107] on span "Download" at bounding box center [1430, 103] width 124 height 18
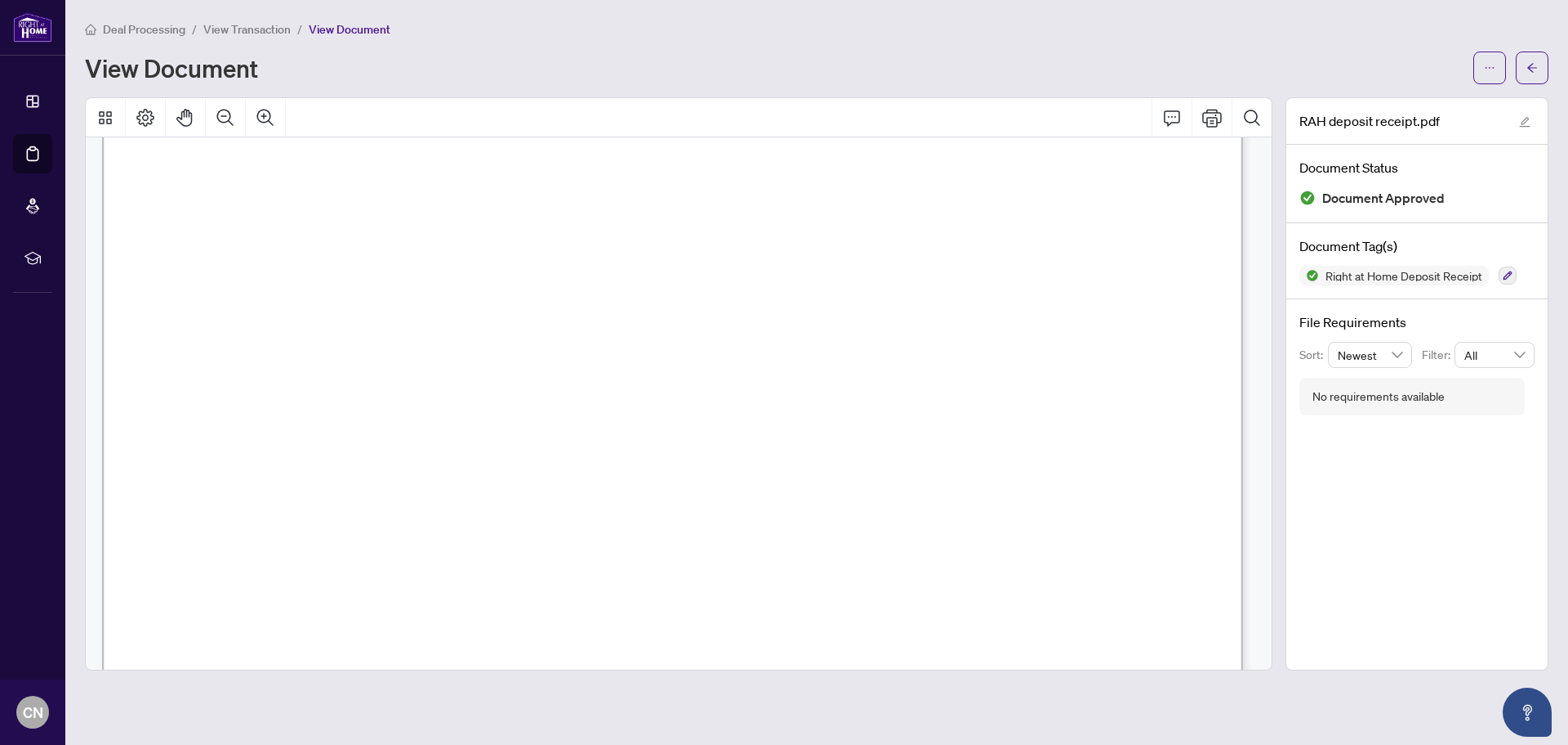
scroll to position [245, 0]
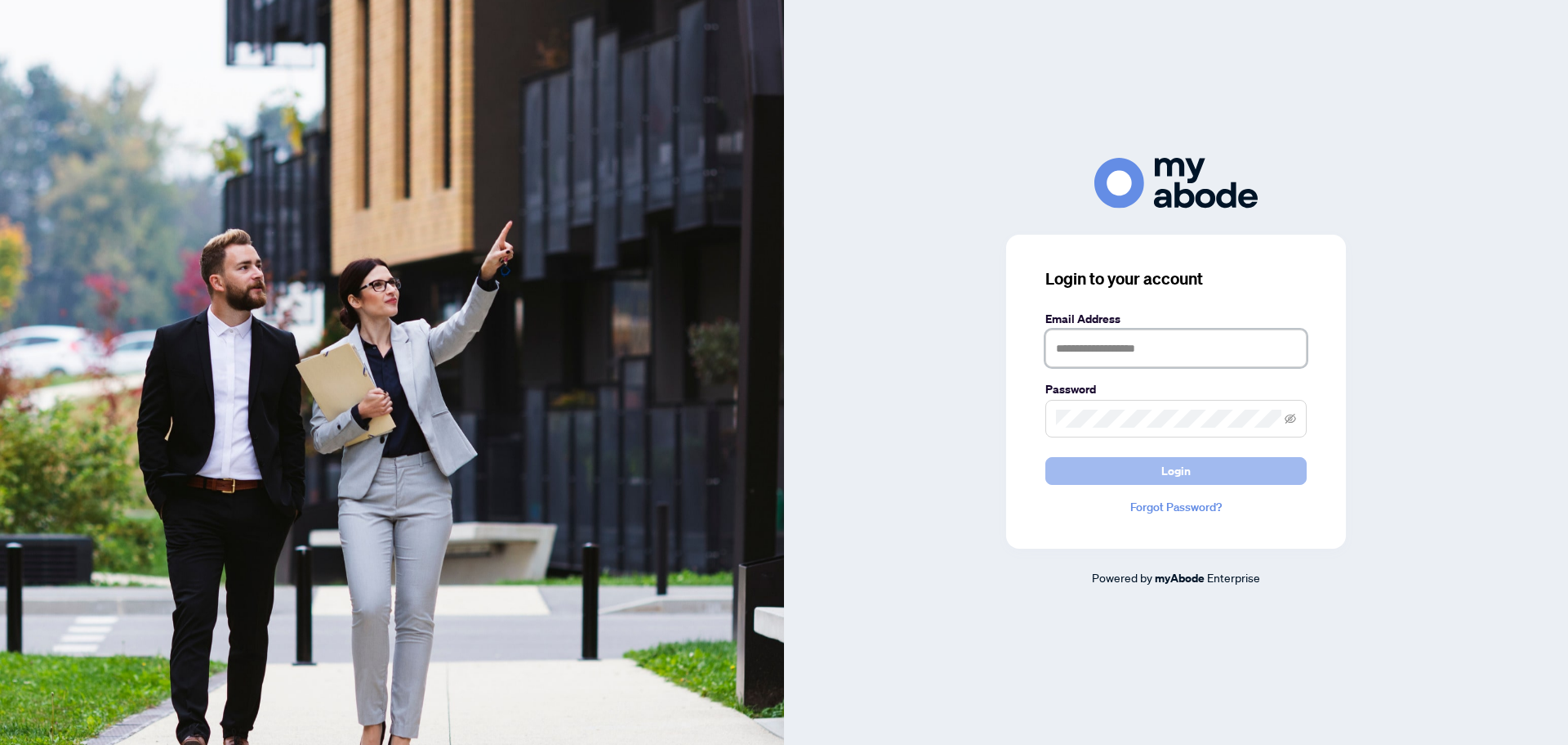
type input "**********"
click at [1155, 468] on button "Login" at bounding box center [1176, 470] width 262 height 28
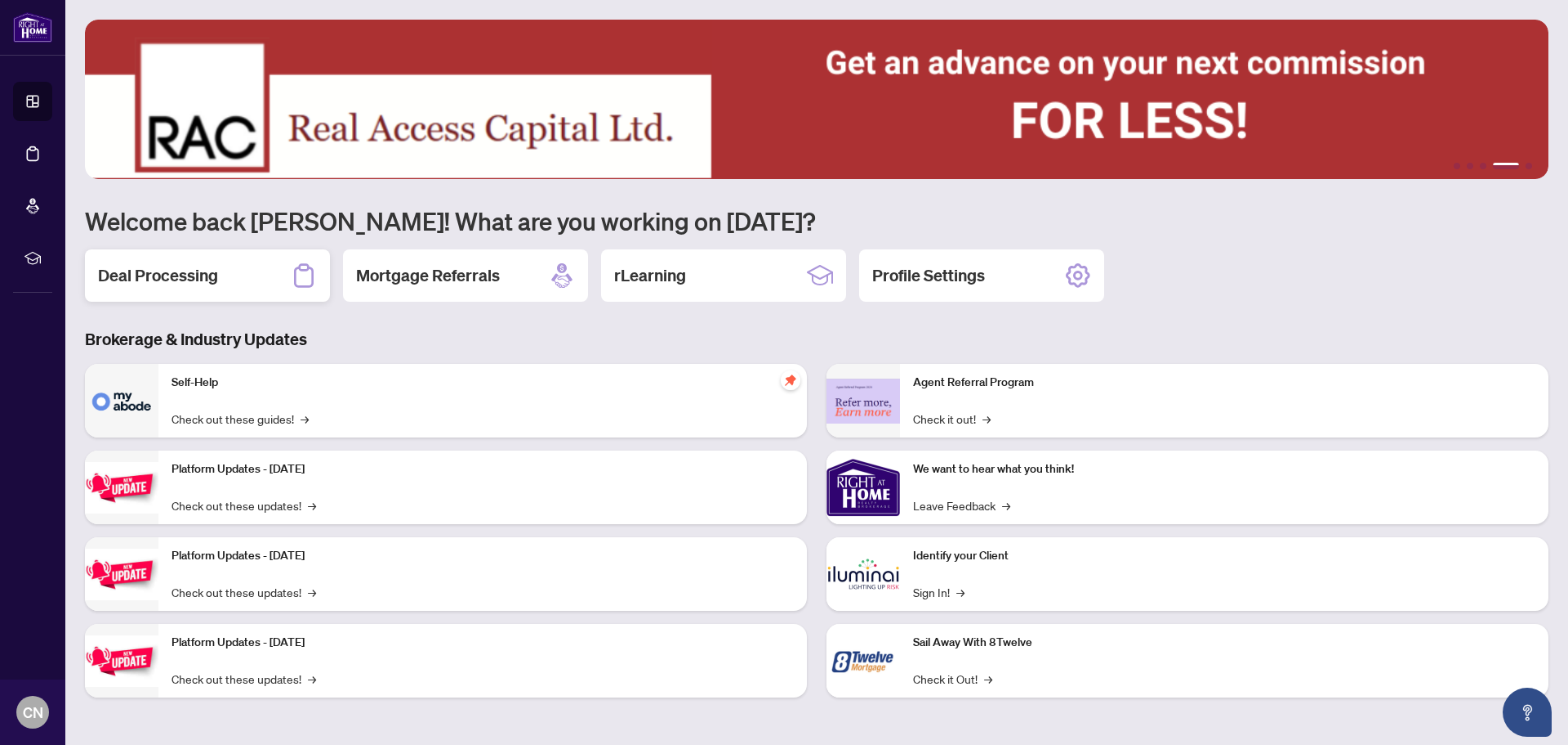
click at [162, 275] on h2 "Deal Processing" at bounding box center [158, 275] width 120 height 23
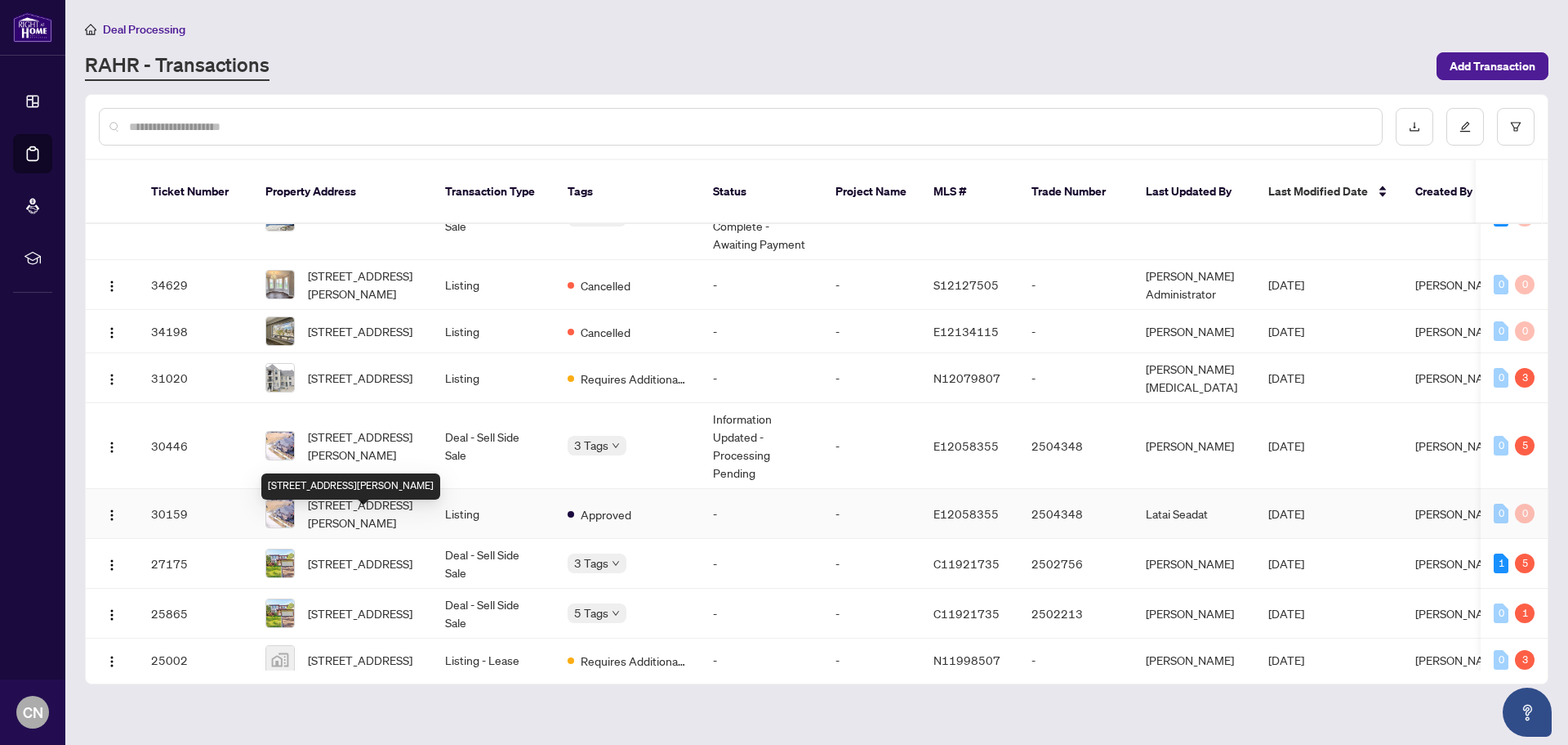
scroll to position [327, 0]
